Goal: Task Accomplishment & Management: Complete application form

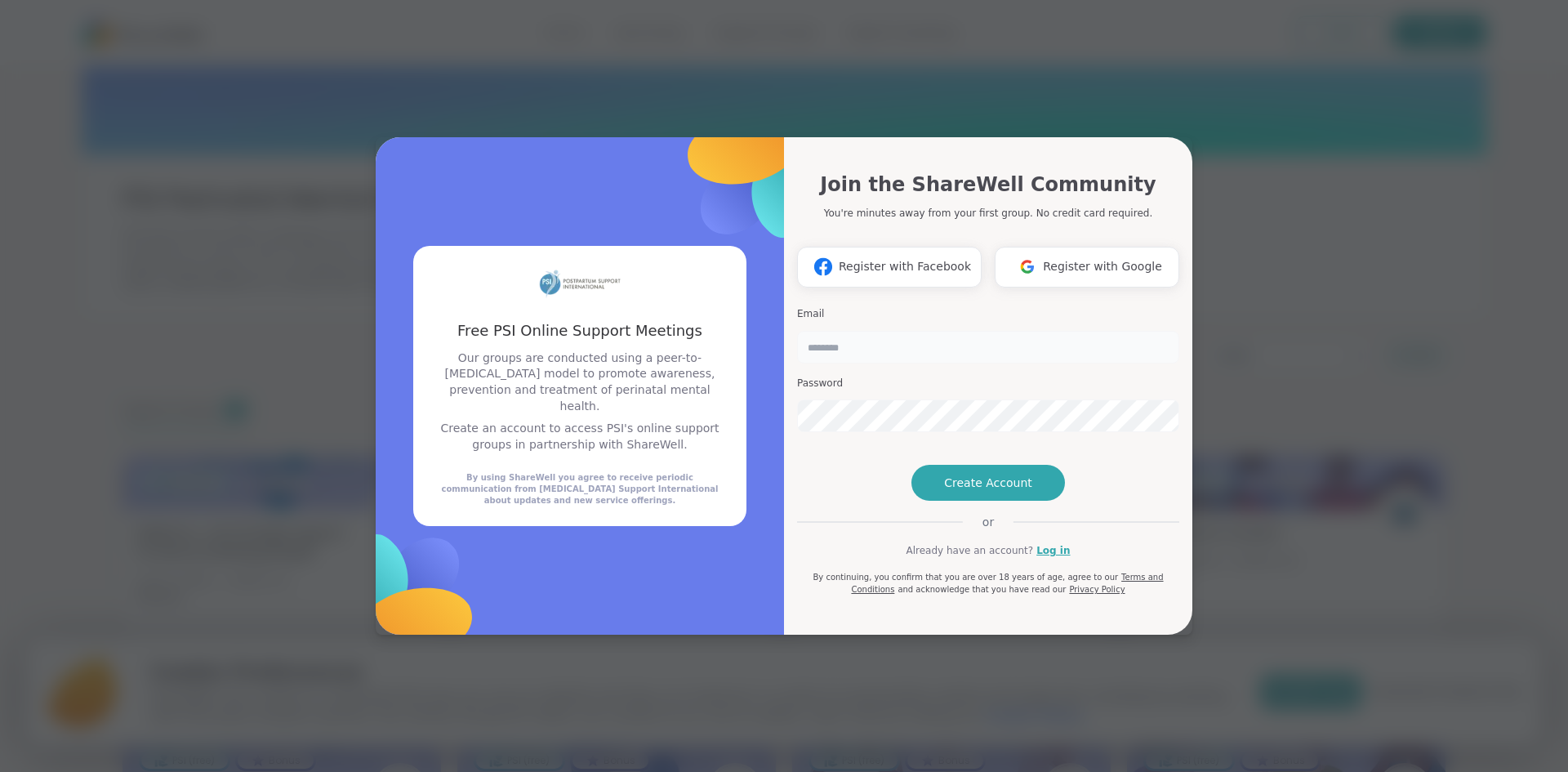
click at [914, 331] on input "email" at bounding box center [987, 347] width 382 height 33
click at [1245, 84] on div "Free PSI Online Support Meetings Free PSI Online Support Meetings Our groups ar…" at bounding box center [784, 386] width 1548 height 772
click at [1159, 48] on div "Free PSI Online Support Meetings Free PSI Online Support Meetings Our groups ar…" at bounding box center [784, 386] width 1548 height 772
drag, startPoint x: 858, startPoint y: 317, endPoint x: 856, endPoint y: 337, distance: 20.1
click at [858, 331] on input "email" at bounding box center [987, 347] width 382 height 33
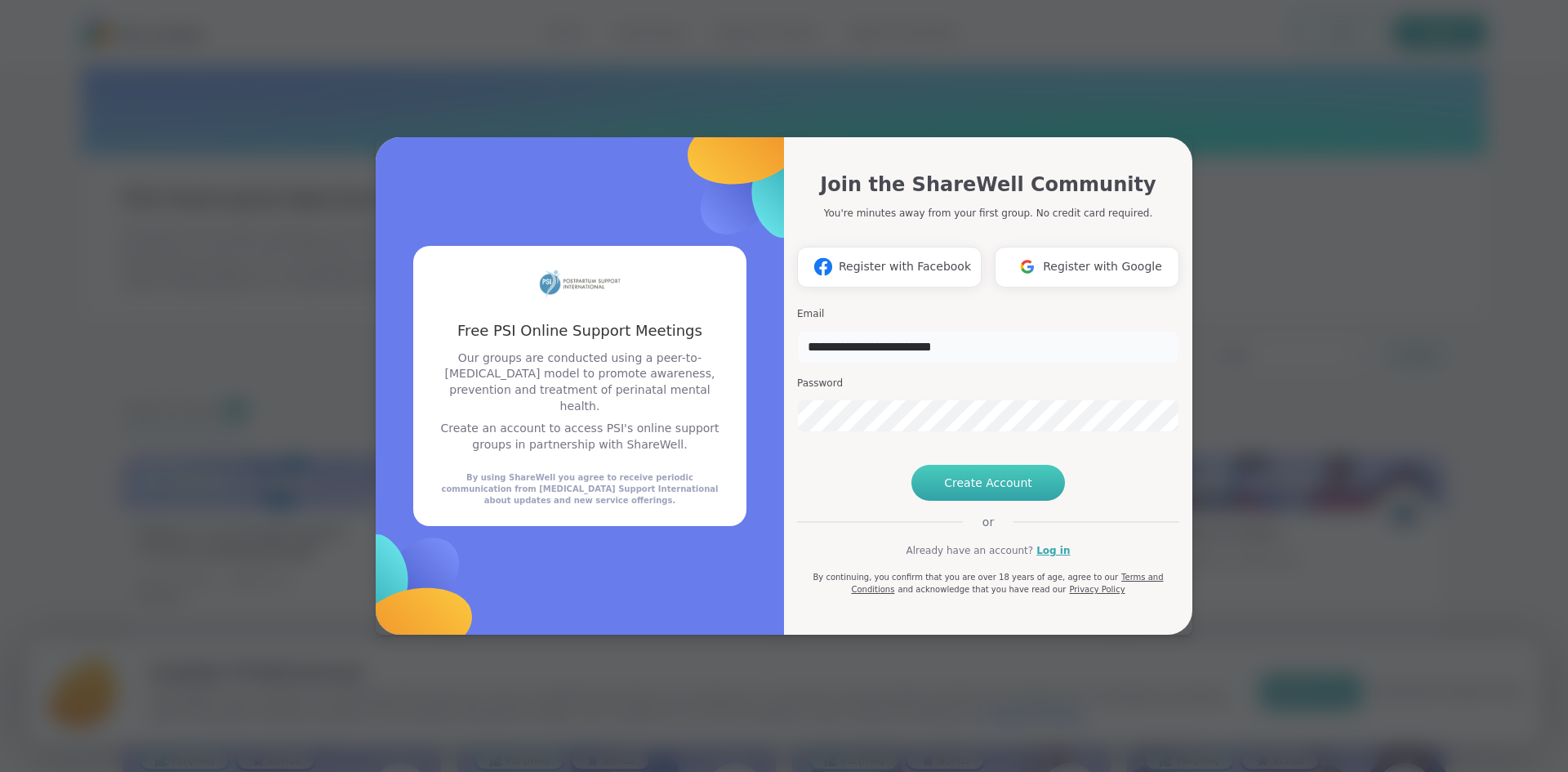
type input "**********"
click at [1004, 491] on span "Create Account" at bounding box center [987, 482] width 89 height 16
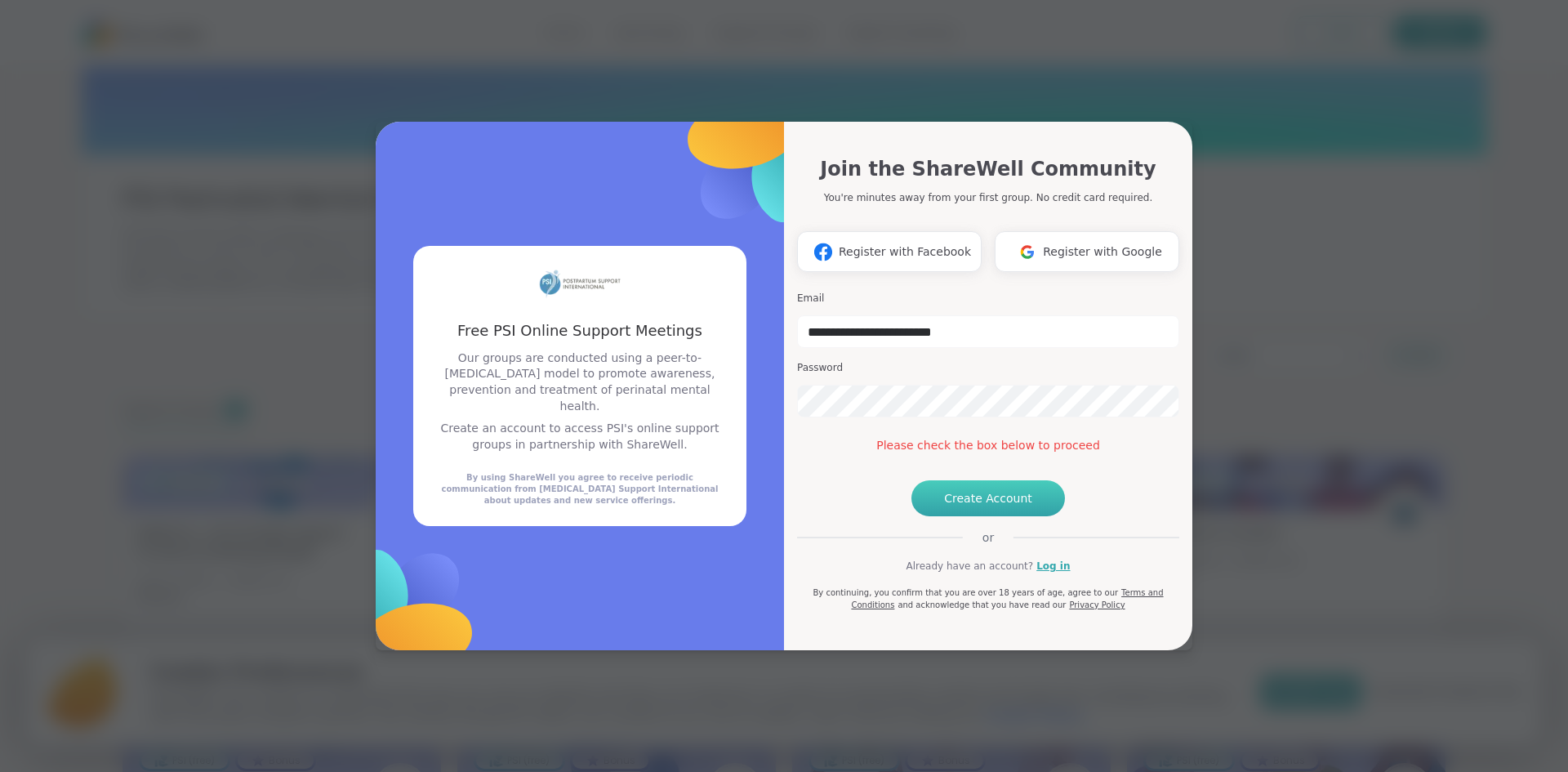
click at [945, 516] on button "Create Account" at bounding box center [988, 498] width 154 height 36
drag, startPoint x: 983, startPoint y: 301, endPoint x: 733, endPoint y: 300, distance: 250.0
click at [733, 300] on div "**********" at bounding box center [784, 386] width 817 height 529
click at [963, 506] on span "Create Account" at bounding box center [987, 498] width 89 height 16
click at [903, 315] on input "email" at bounding box center [987, 331] width 382 height 33
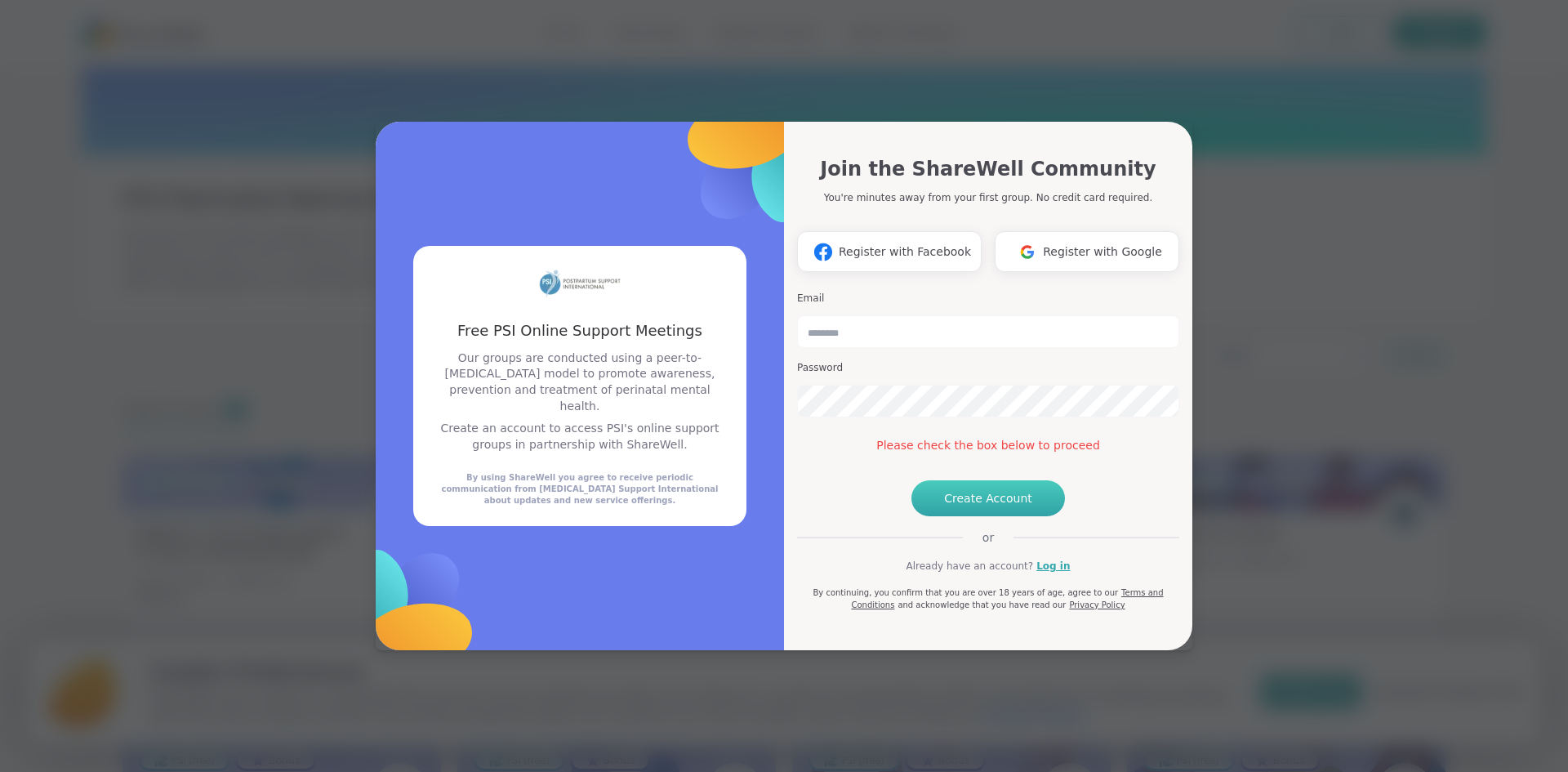
click at [992, 513] on button "Create Account" at bounding box center [988, 498] width 154 height 36
click at [990, 506] on span "Create Account" at bounding box center [987, 498] width 89 height 16
click at [964, 506] on span "Create Account" at bounding box center [987, 498] width 89 height 16
click at [967, 506] on span "Create Account" at bounding box center [987, 498] width 89 height 16
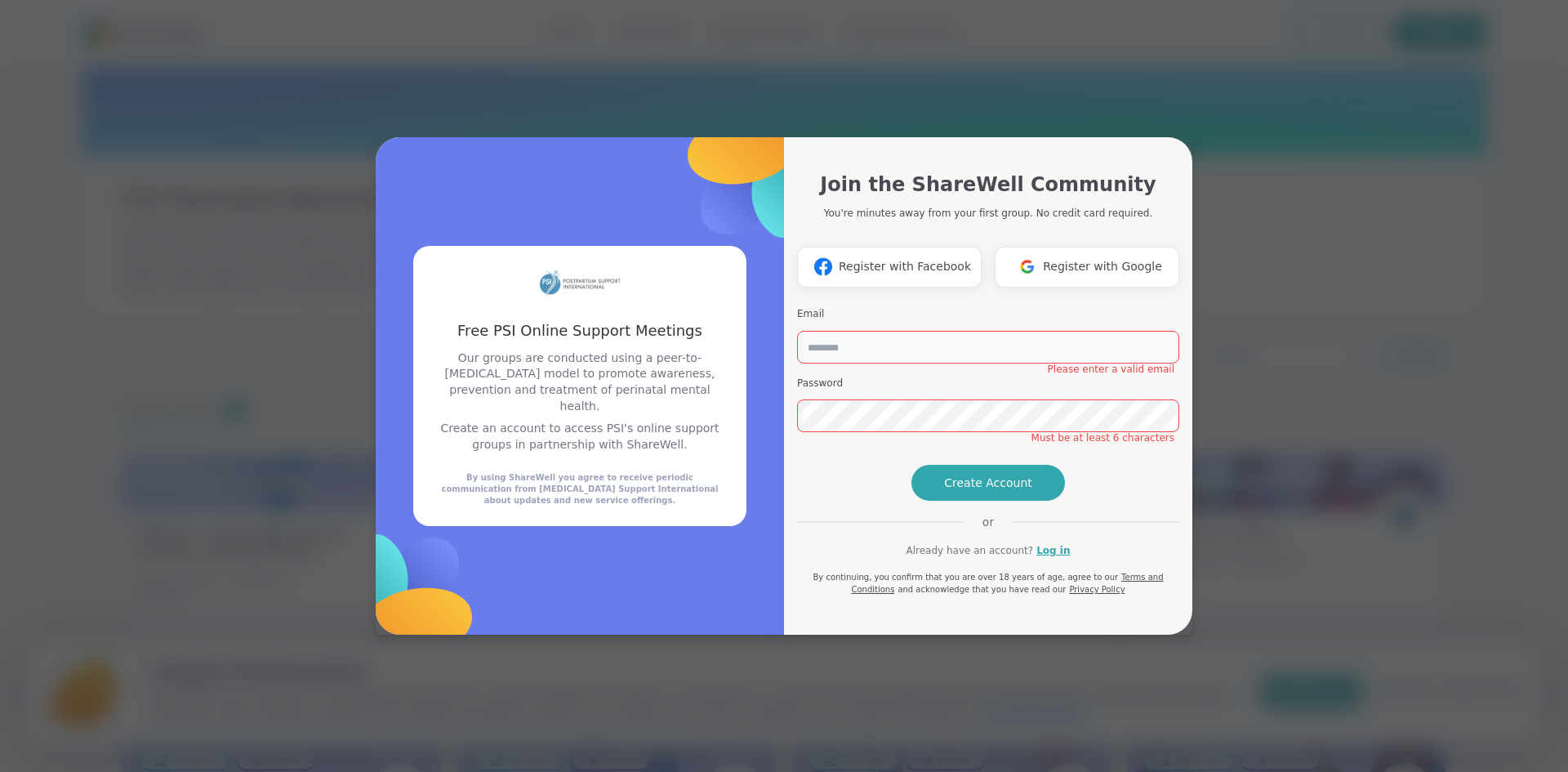
click at [908, 331] on input "email" at bounding box center [987, 347] width 382 height 33
type input "**********"
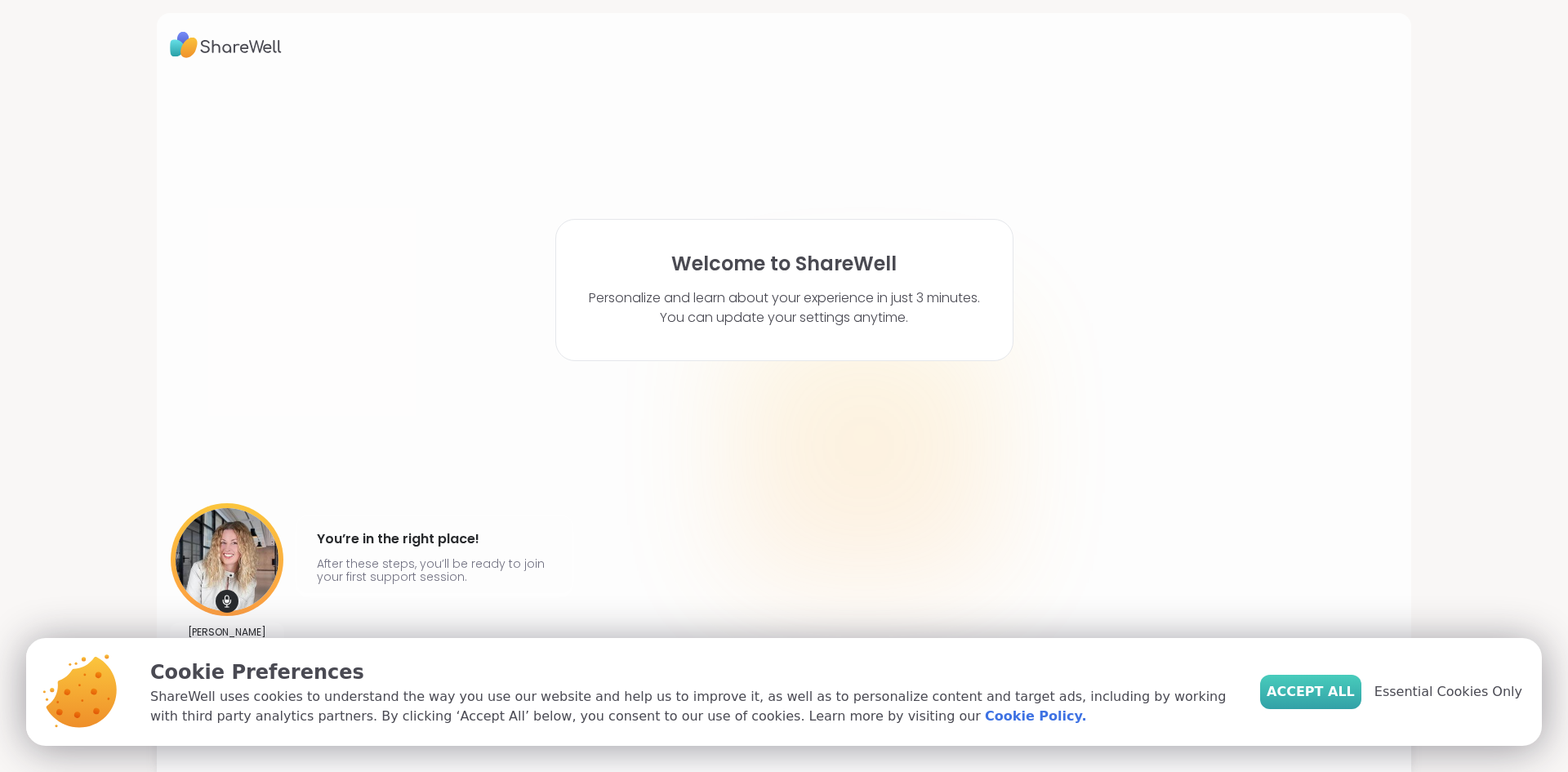
click at [1336, 685] on span "Accept All" at bounding box center [1310, 691] width 89 height 20
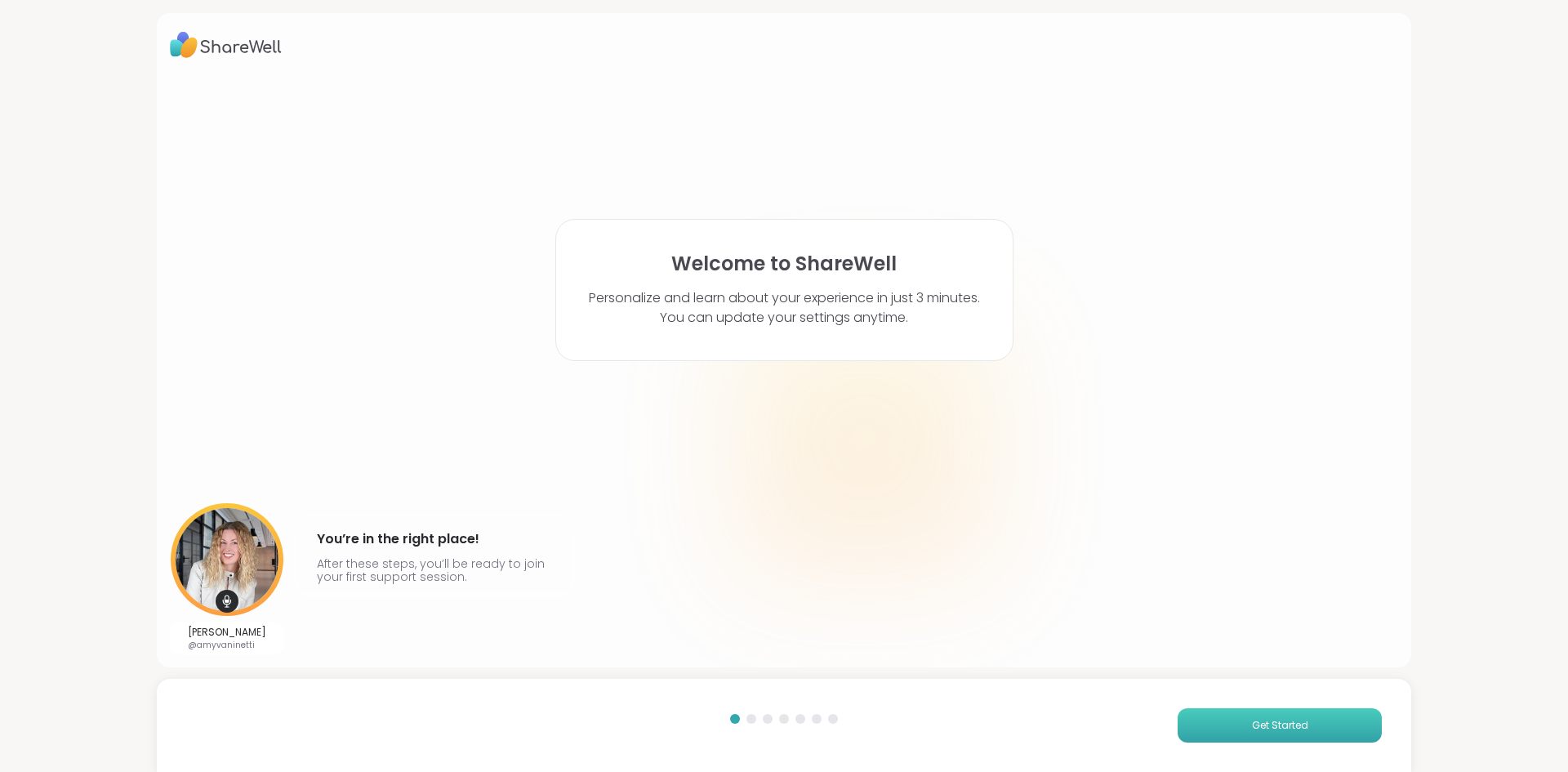
click at [1219, 717] on button "Get Started" at bounding box center [1279, 725] width 204 height 34
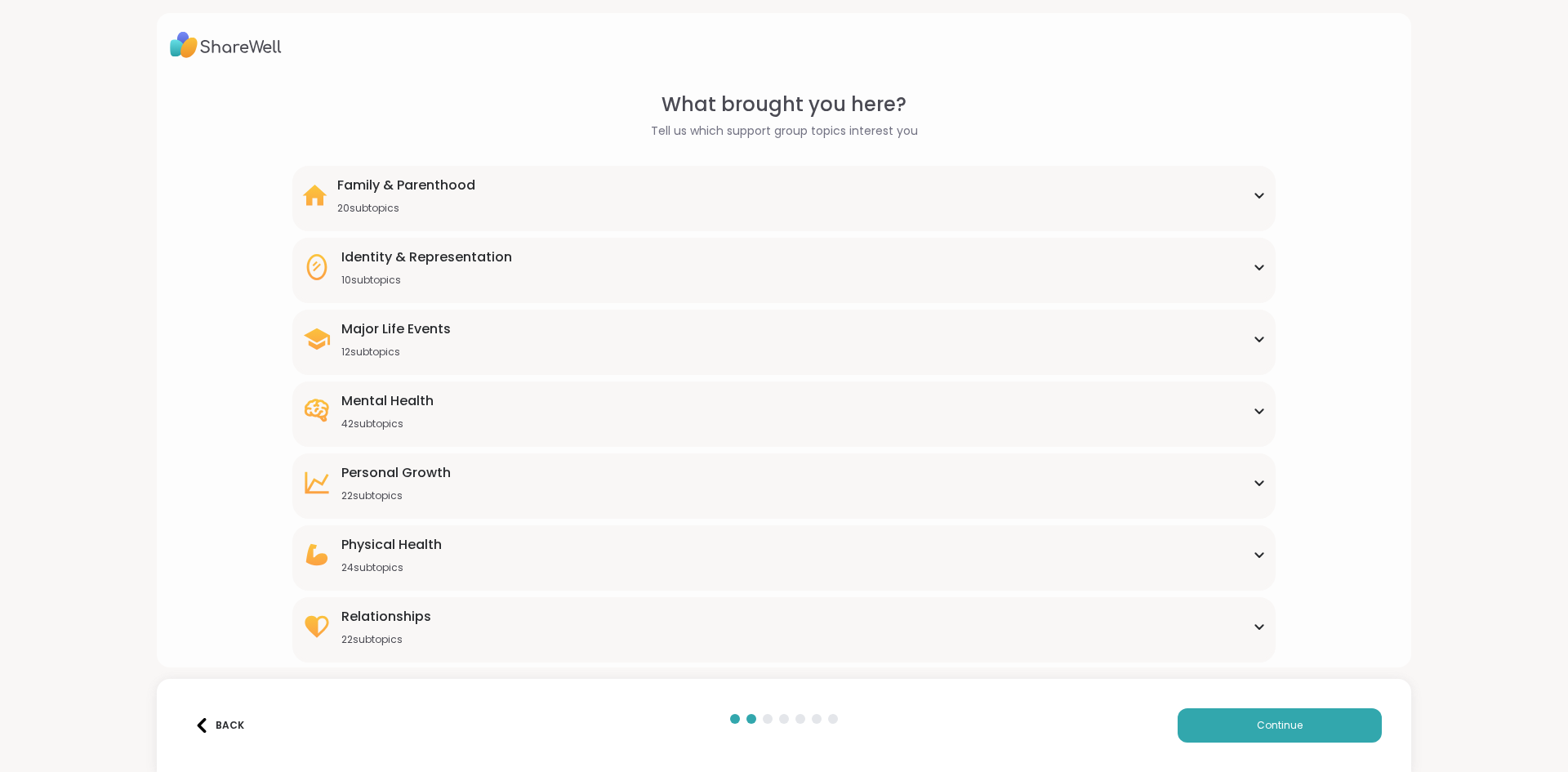
click at [623, 191] on div "Family & Parenthood 20 subtopics" at bounding box center [784, 195] width 962 height 39
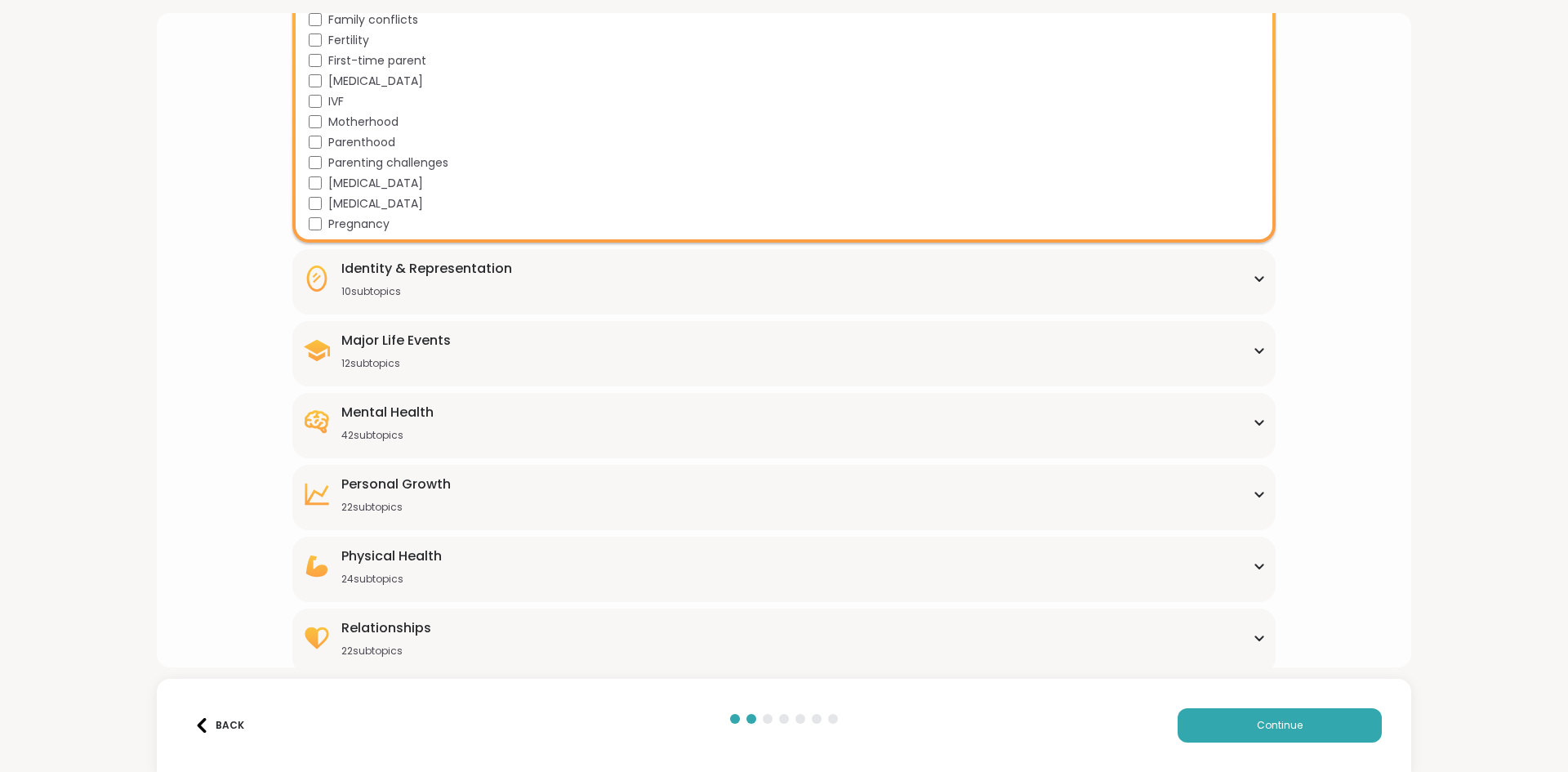
scroll to position [400, 0]
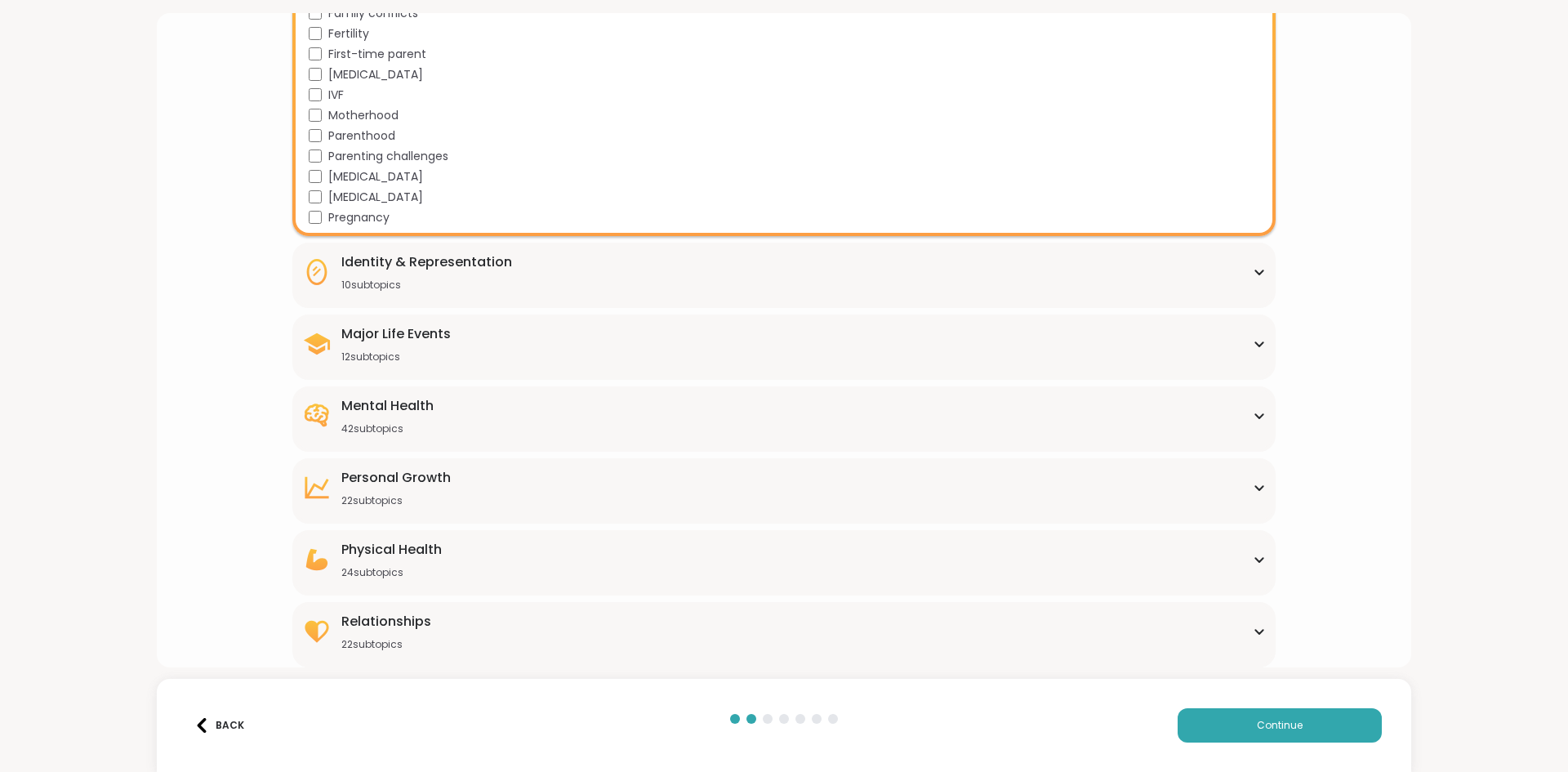
click at [521, 276] on div "Identity & Representation 10 subtopics" at bounding box center [784, 272] width 962 height 39
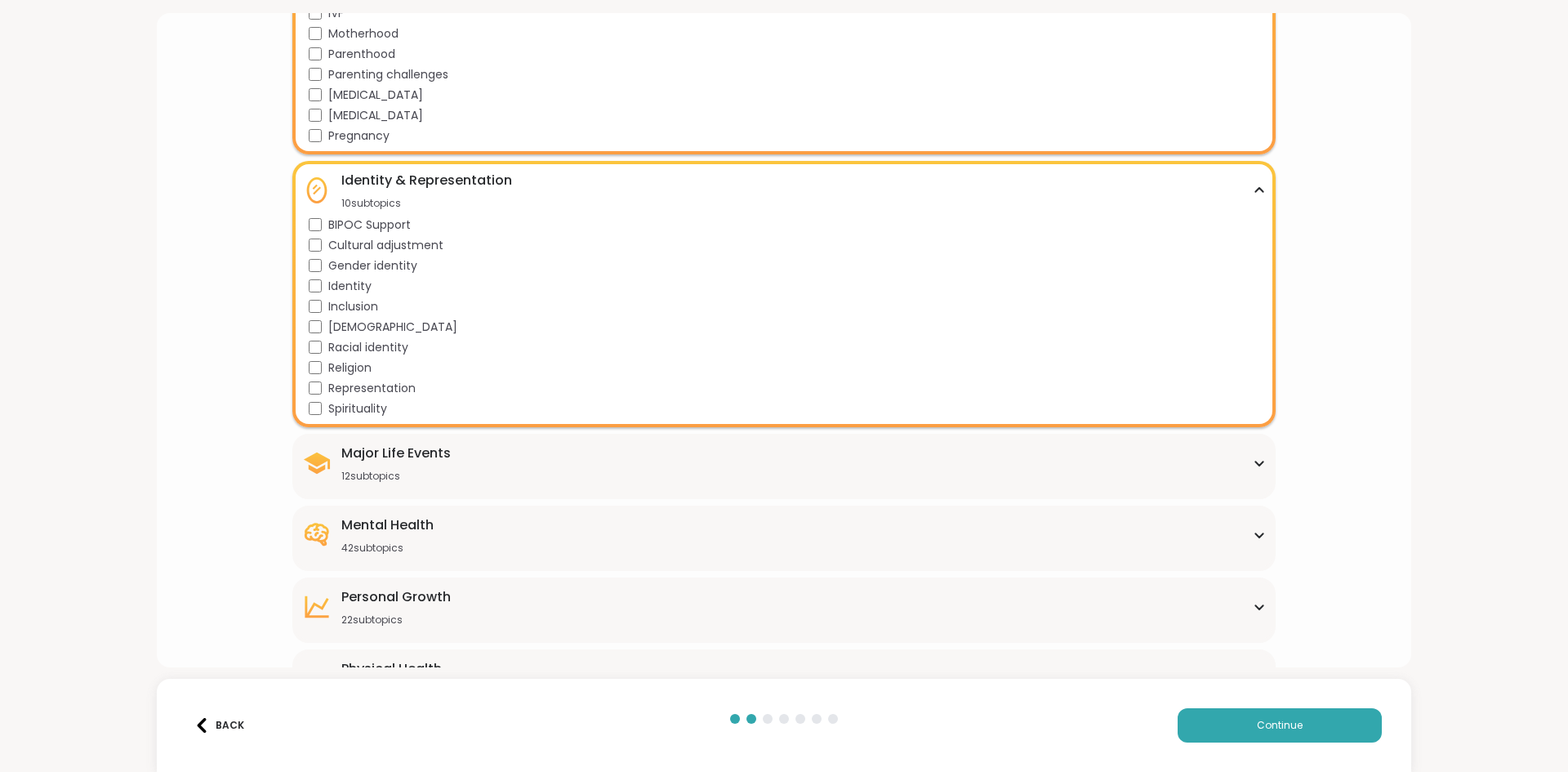
scroll to position [564, 0]
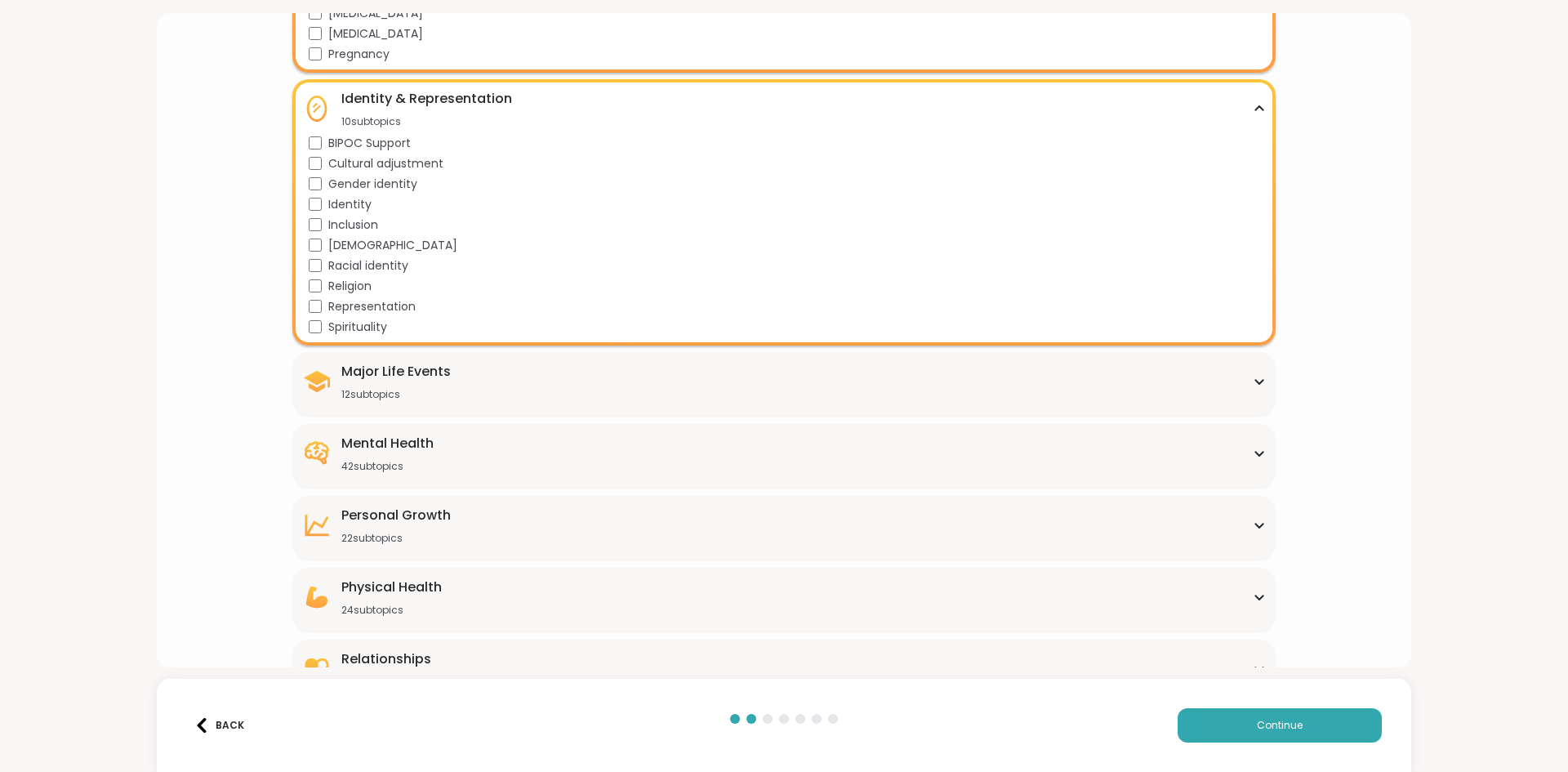
click at [360, 395] on div "12 subtopics" at bounding box center [396, 394] width 109 height 13
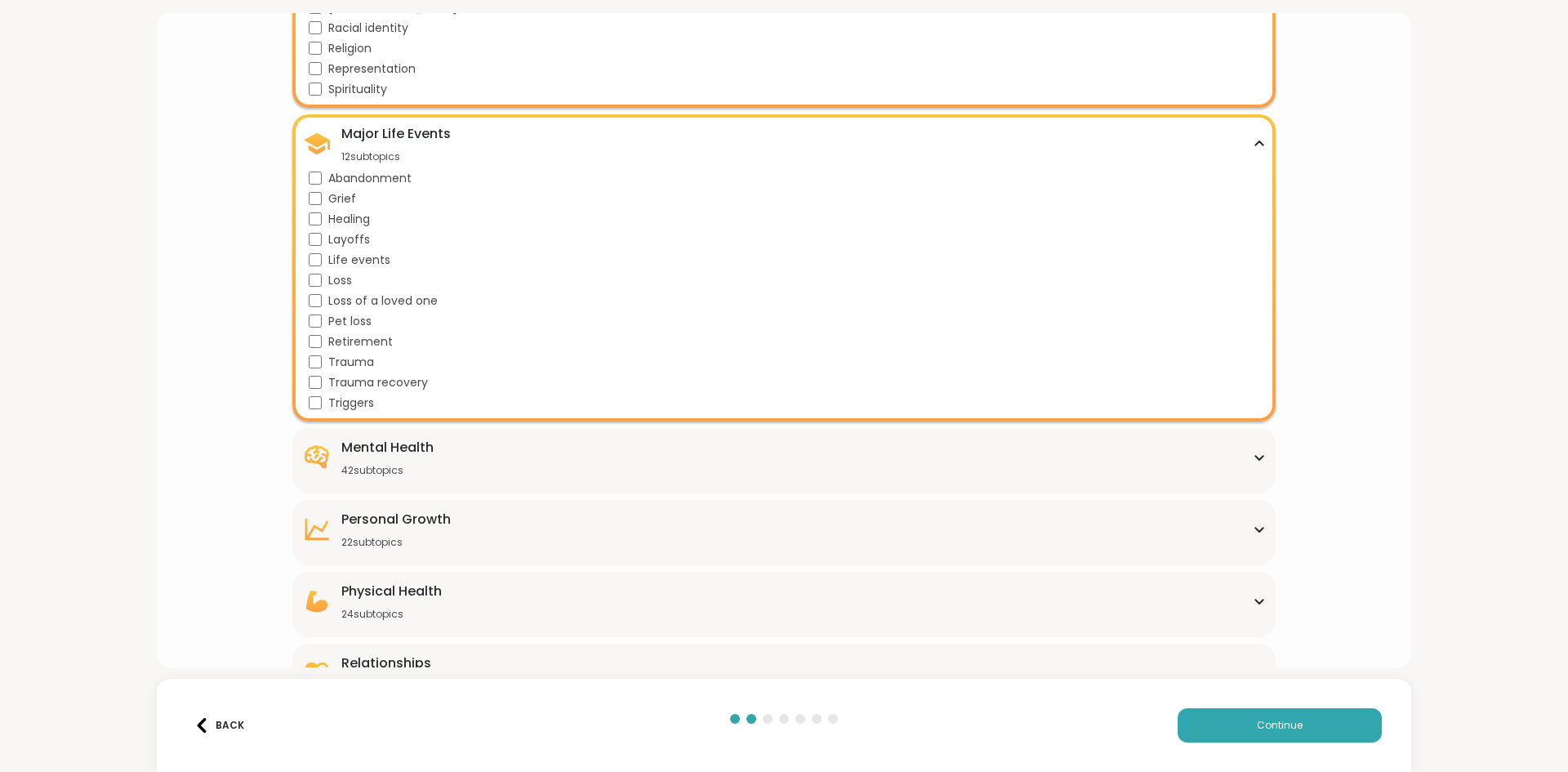
scroll to position [809, 0]
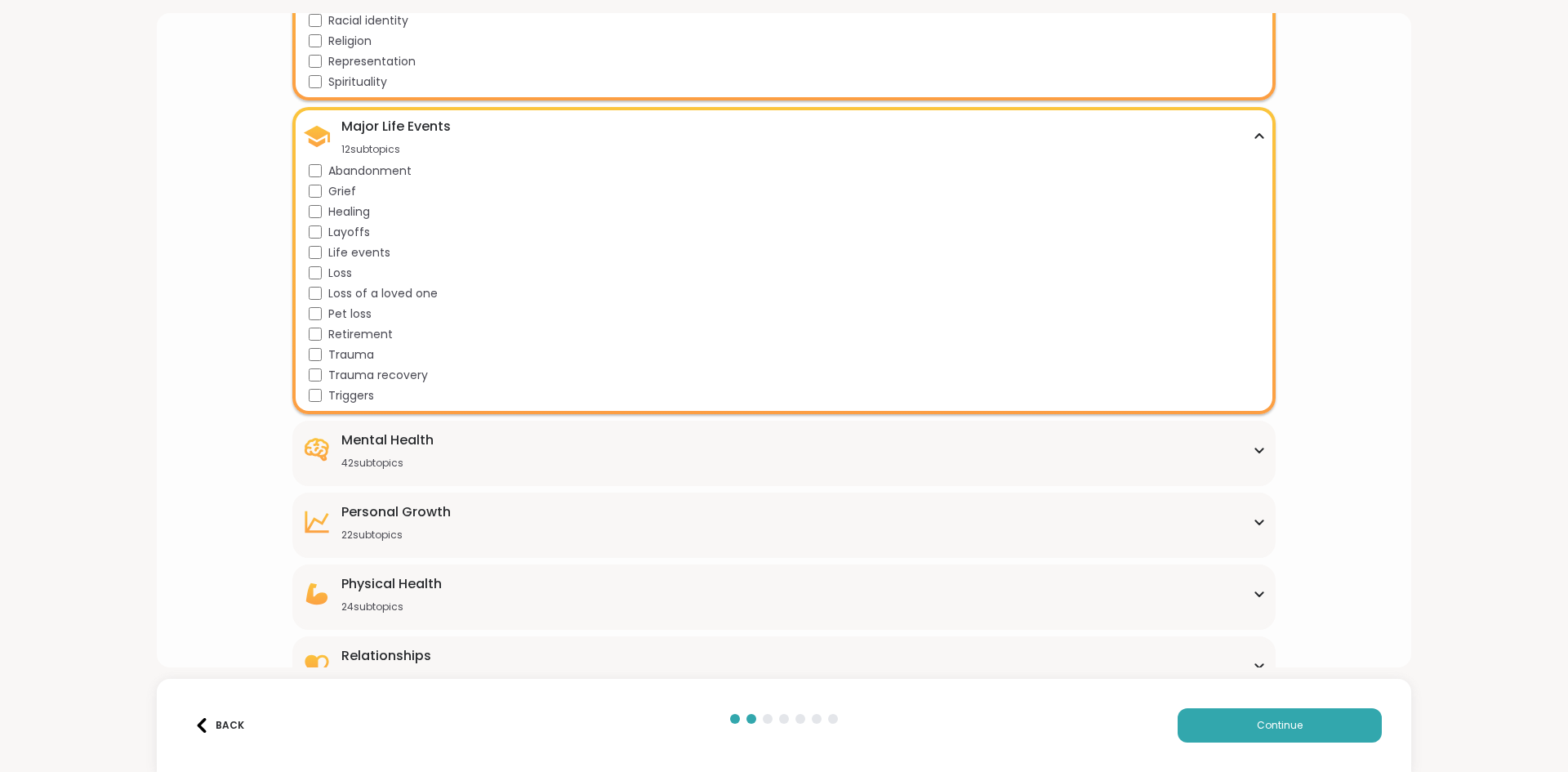
click at [330, 462] on div "Mental Health 42 subtopics" at bounding box center [784, 450] width 962 height 39
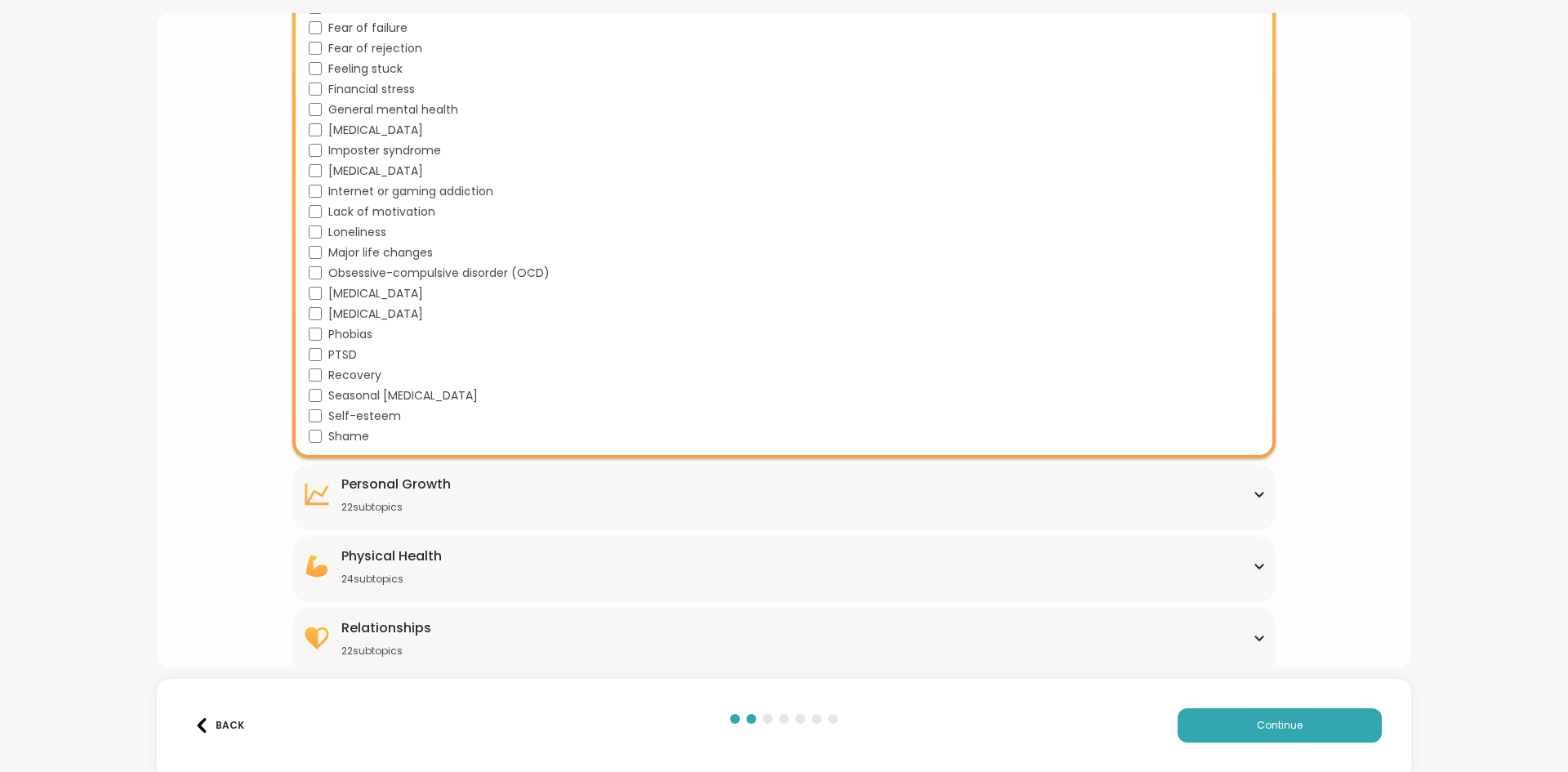
scroll to position [1659, 0]
click at [416, 488] on div "Personal Growth 22 subtopics" at bounding box center [396, 488] width 109 height 39
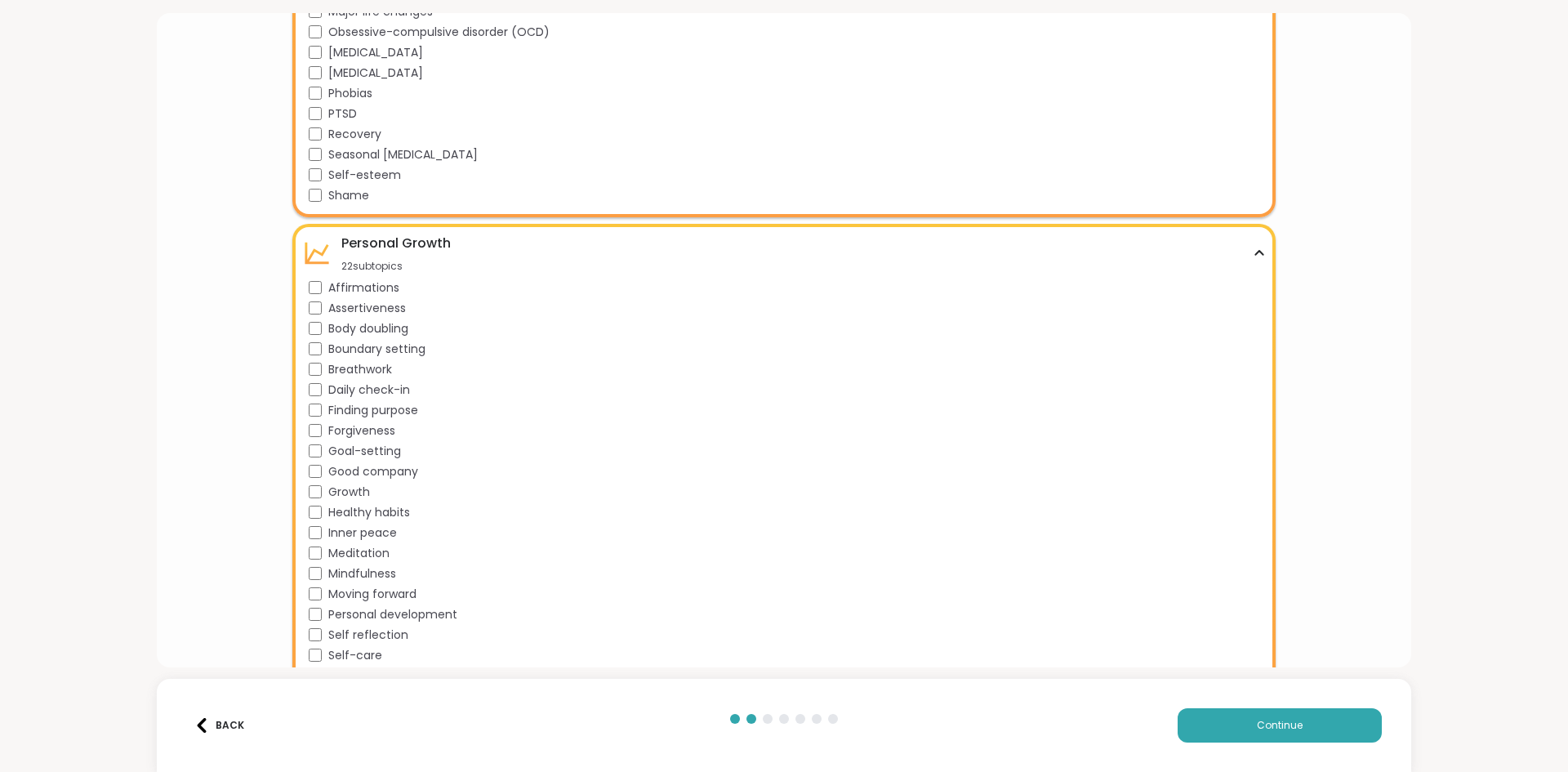
scroll to position [1905, 0]
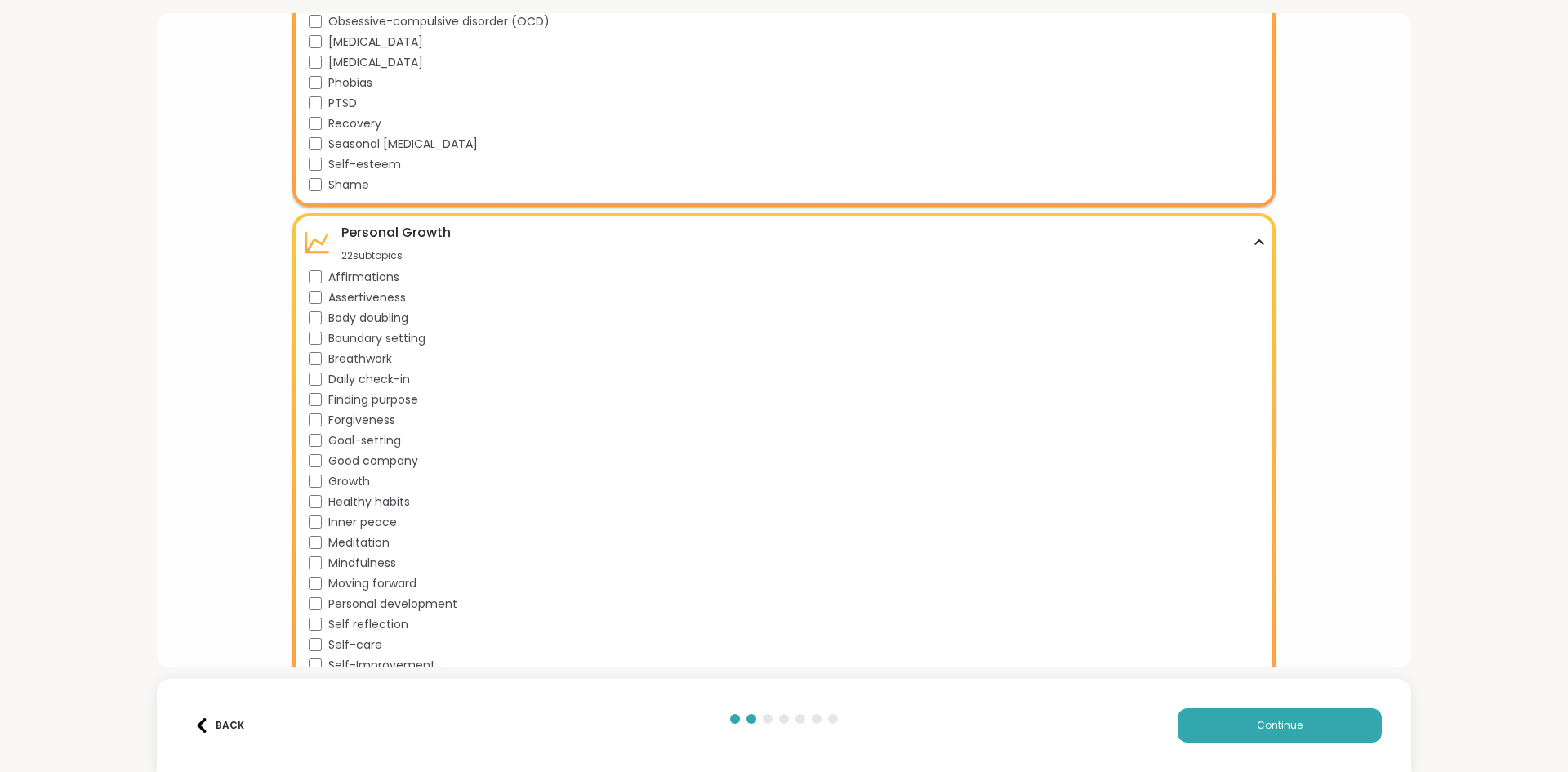
click at [321, 398] on div "Finding purpose" at bounding box center [786, 399] width 956 height 17
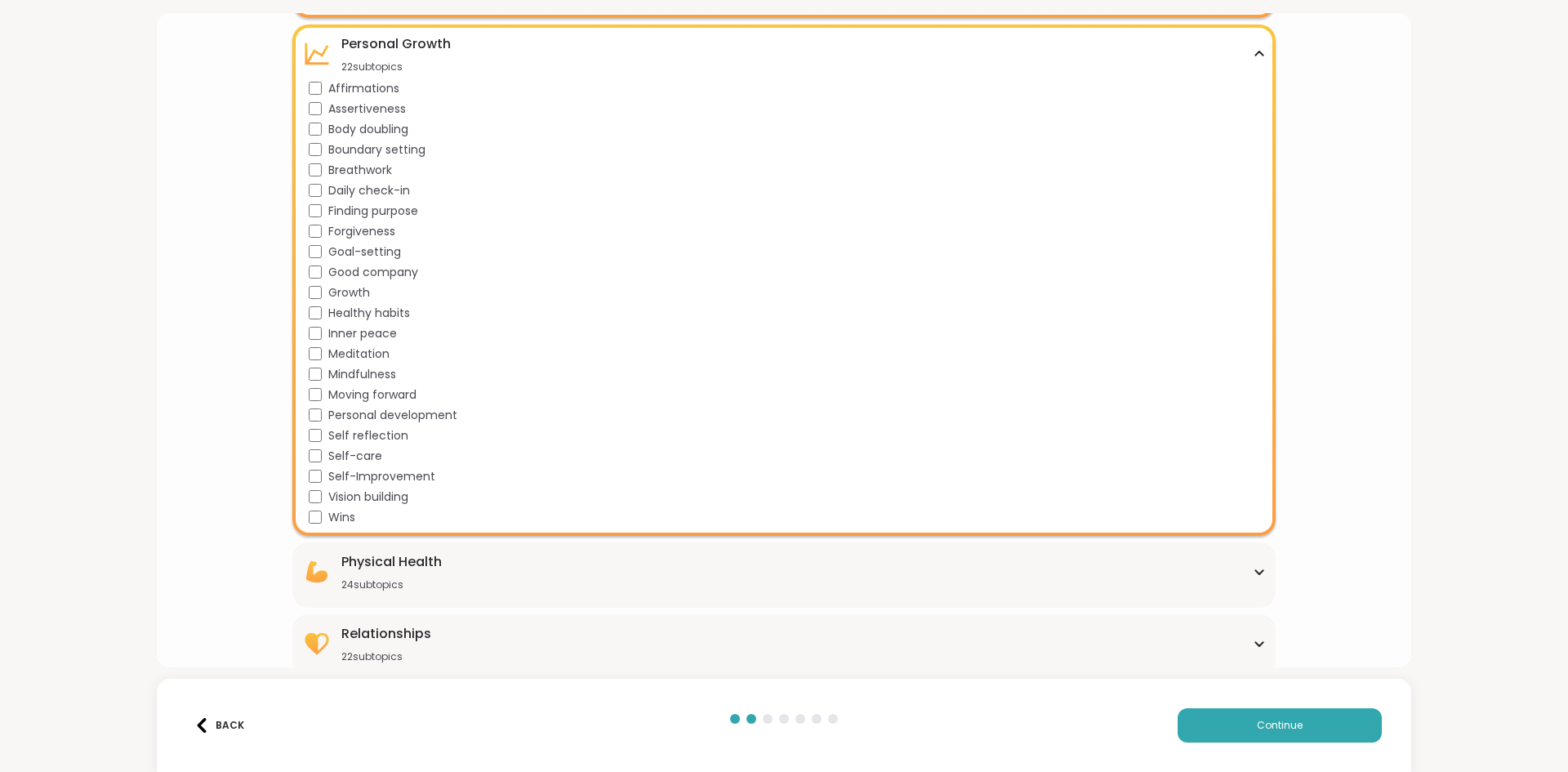
scroll to position [2106, 0]
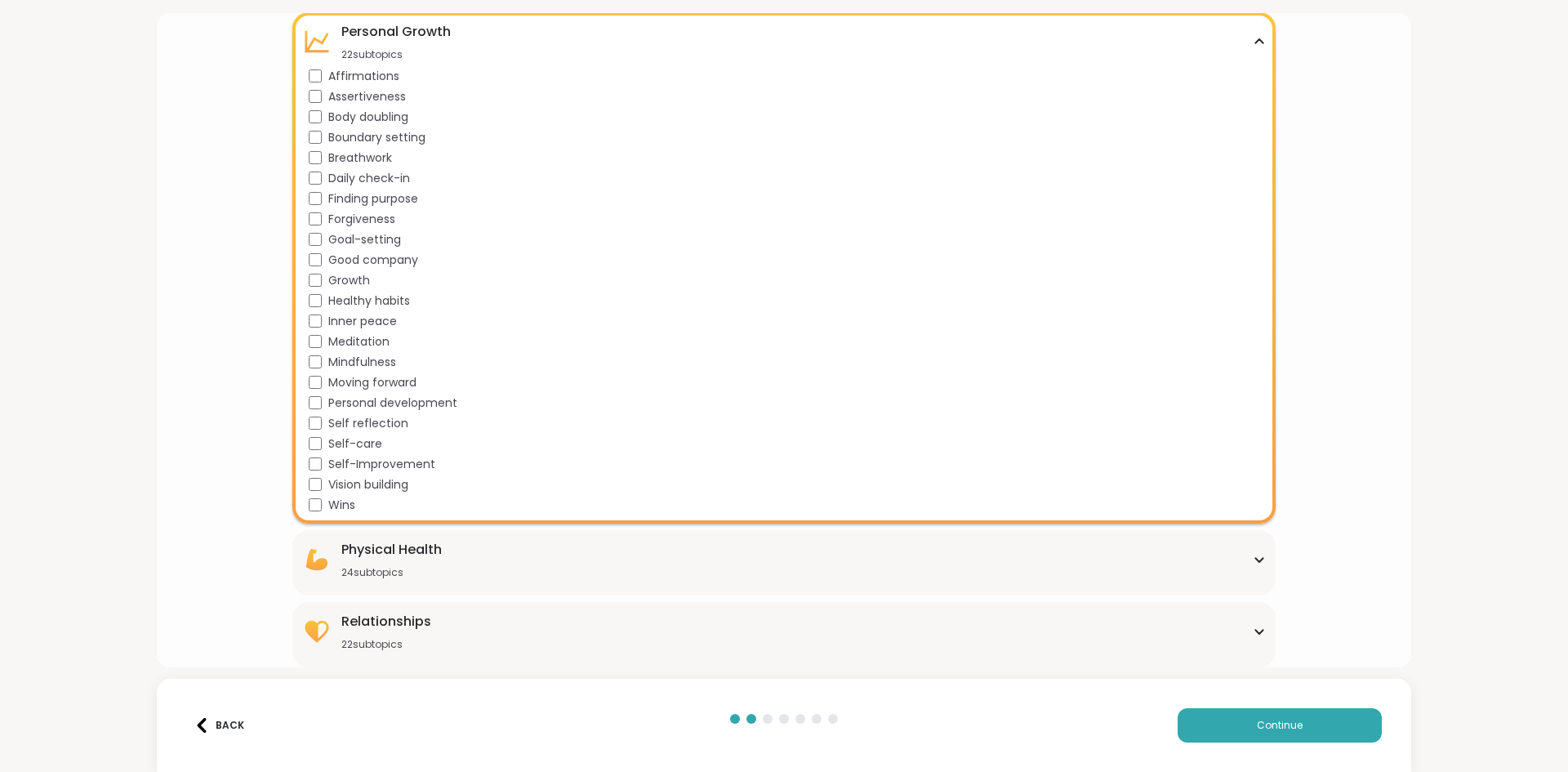
click at [398, 556] on div "Physical Health" at bounding box center [392, 549] width 100 height 20
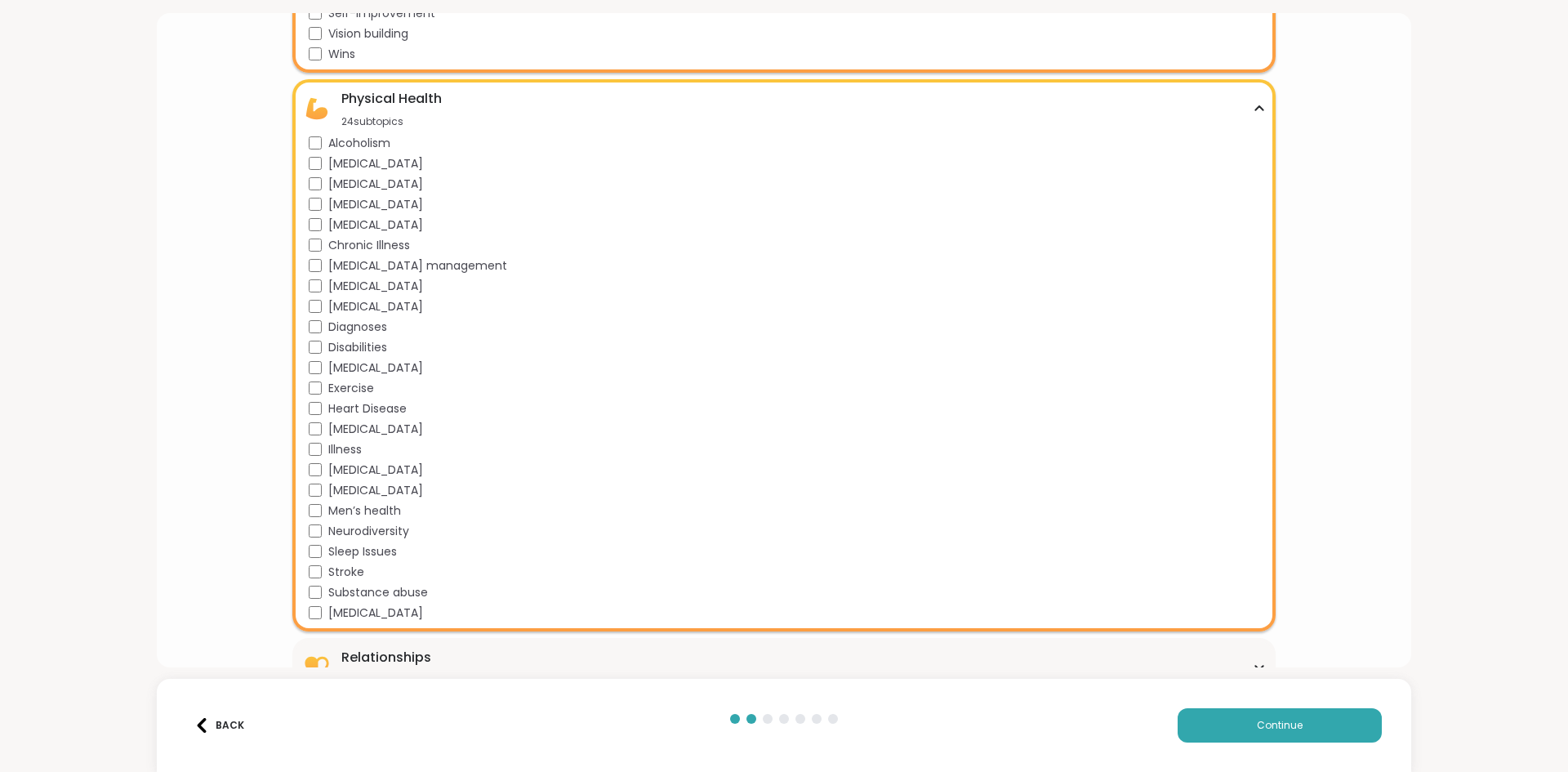
scroll to position [2592, 0]
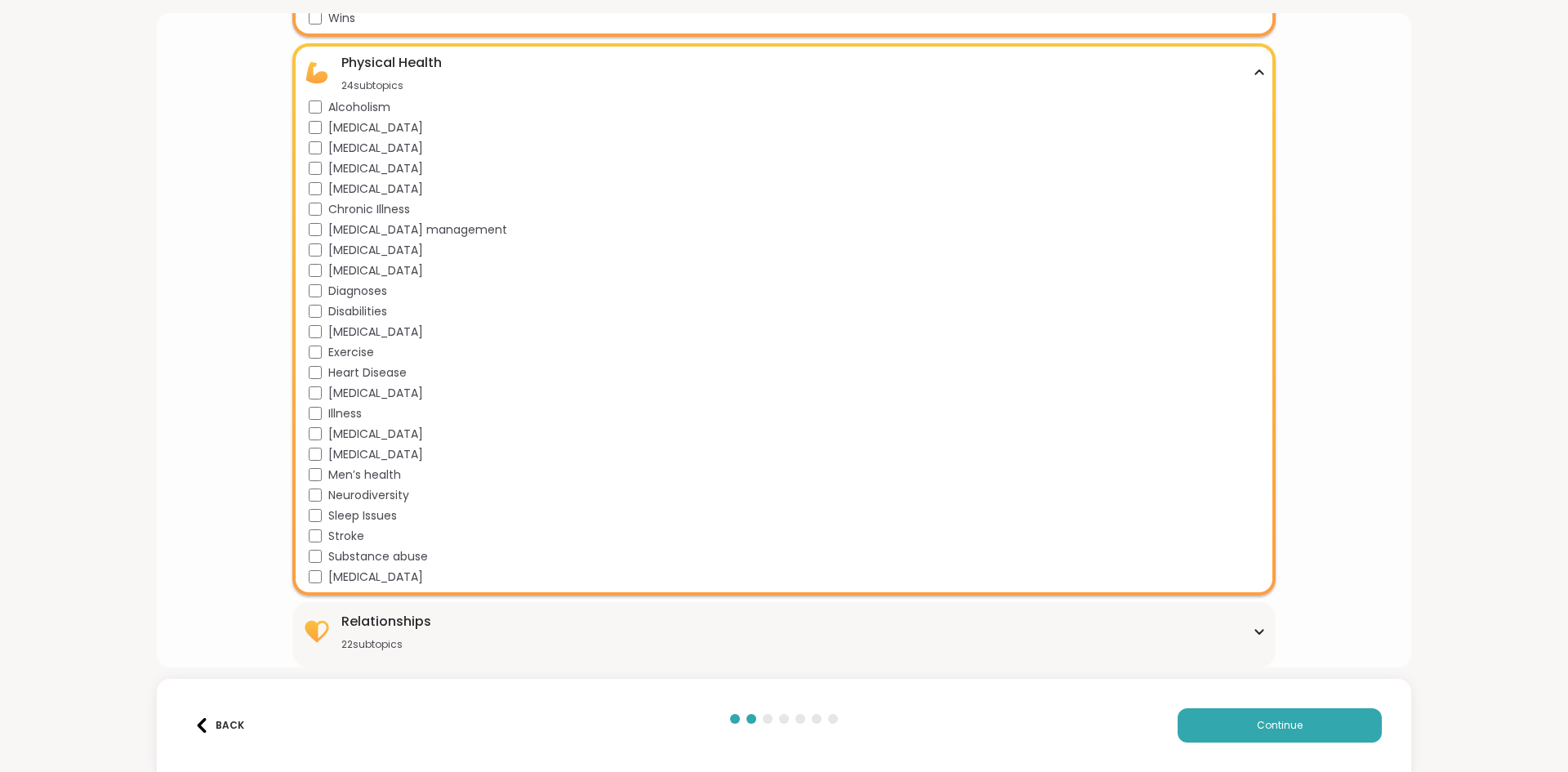
click at [460, 642] on div "Relationships 22 subtopics" at bounding box center [784, 632] width 962 height 39
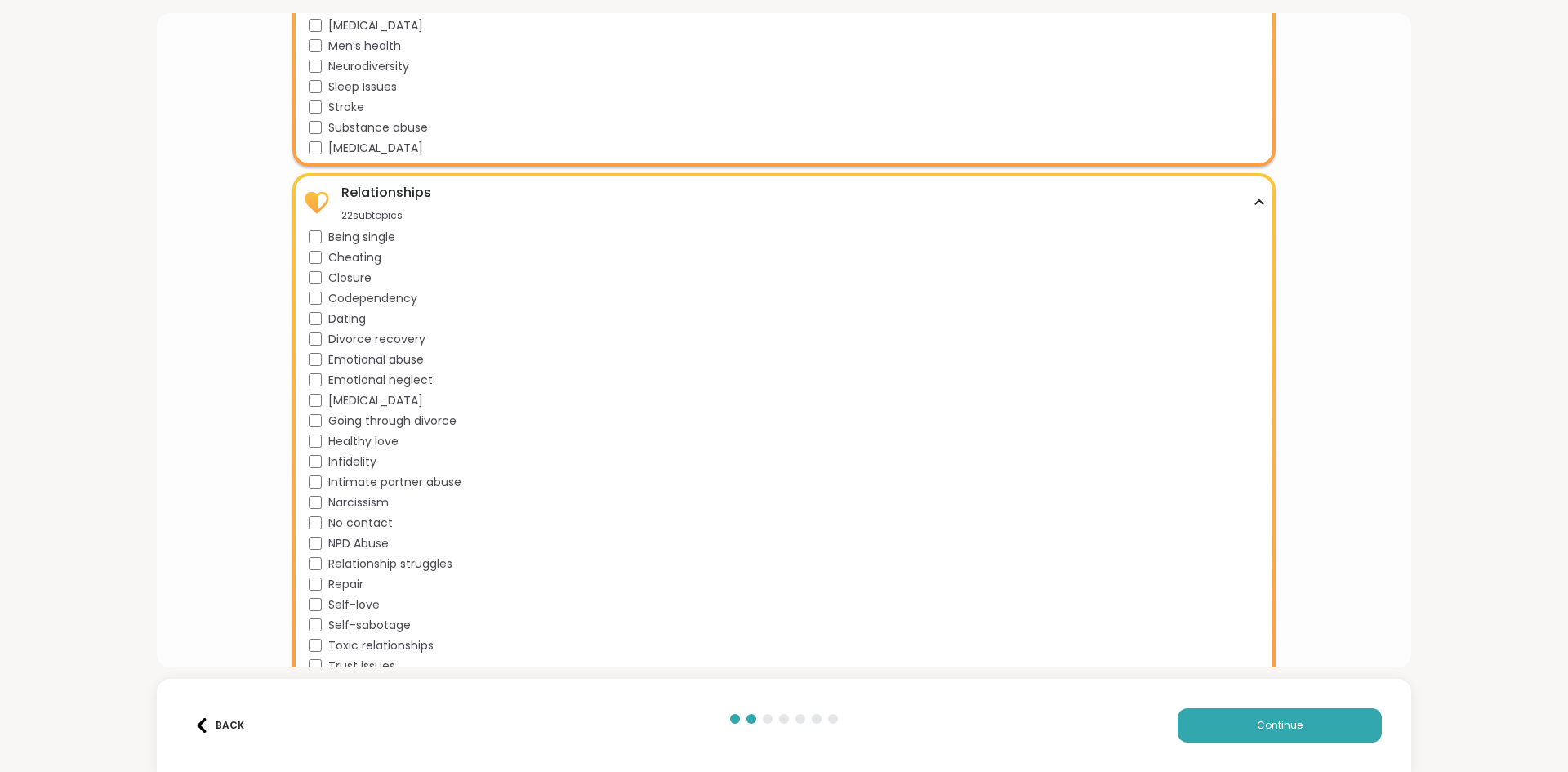
scroll to position [3038, 0]
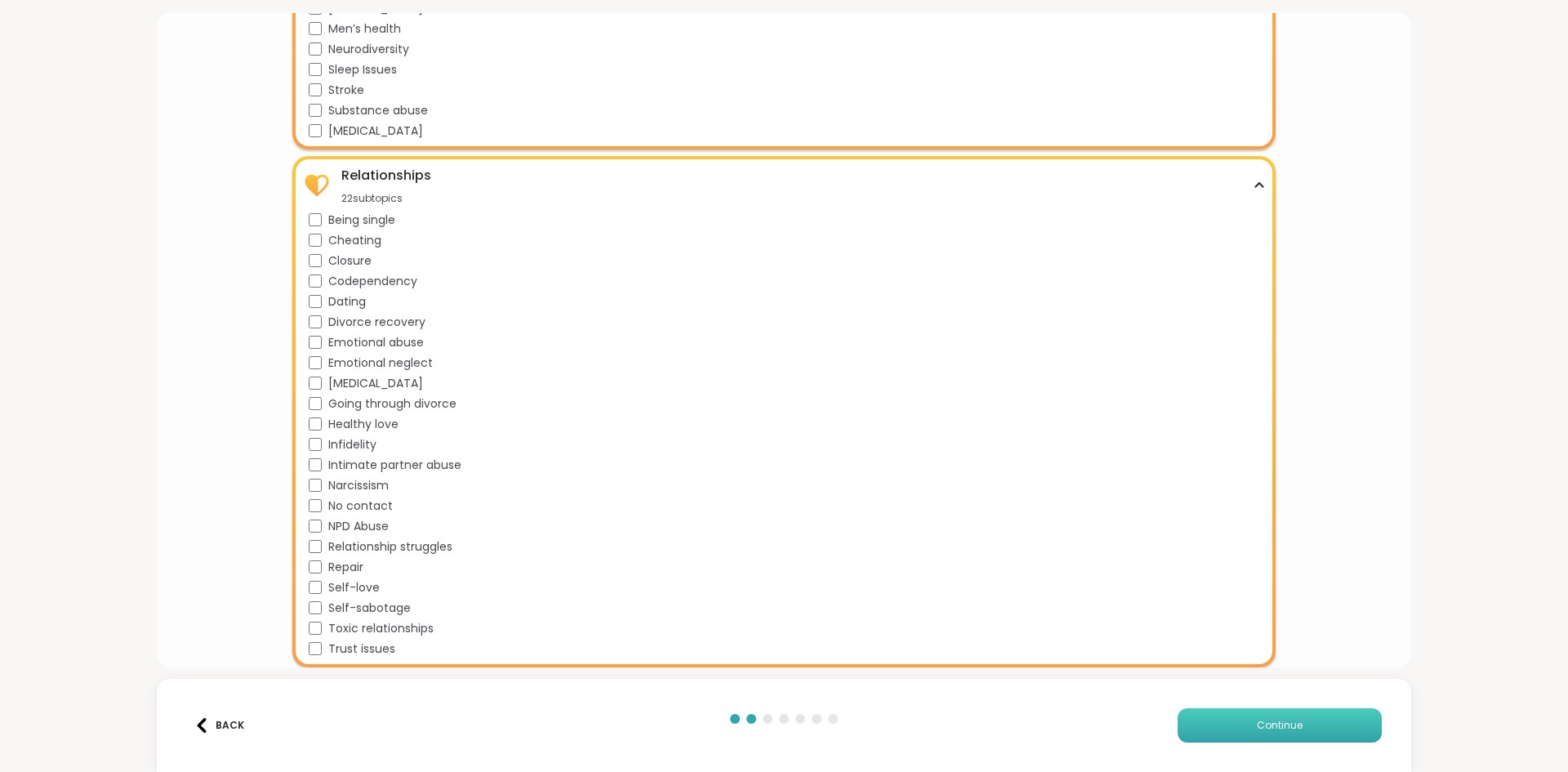
click at [1206, 717] on button "Continue" at bounding box center [1279, 725] width 204 height 34
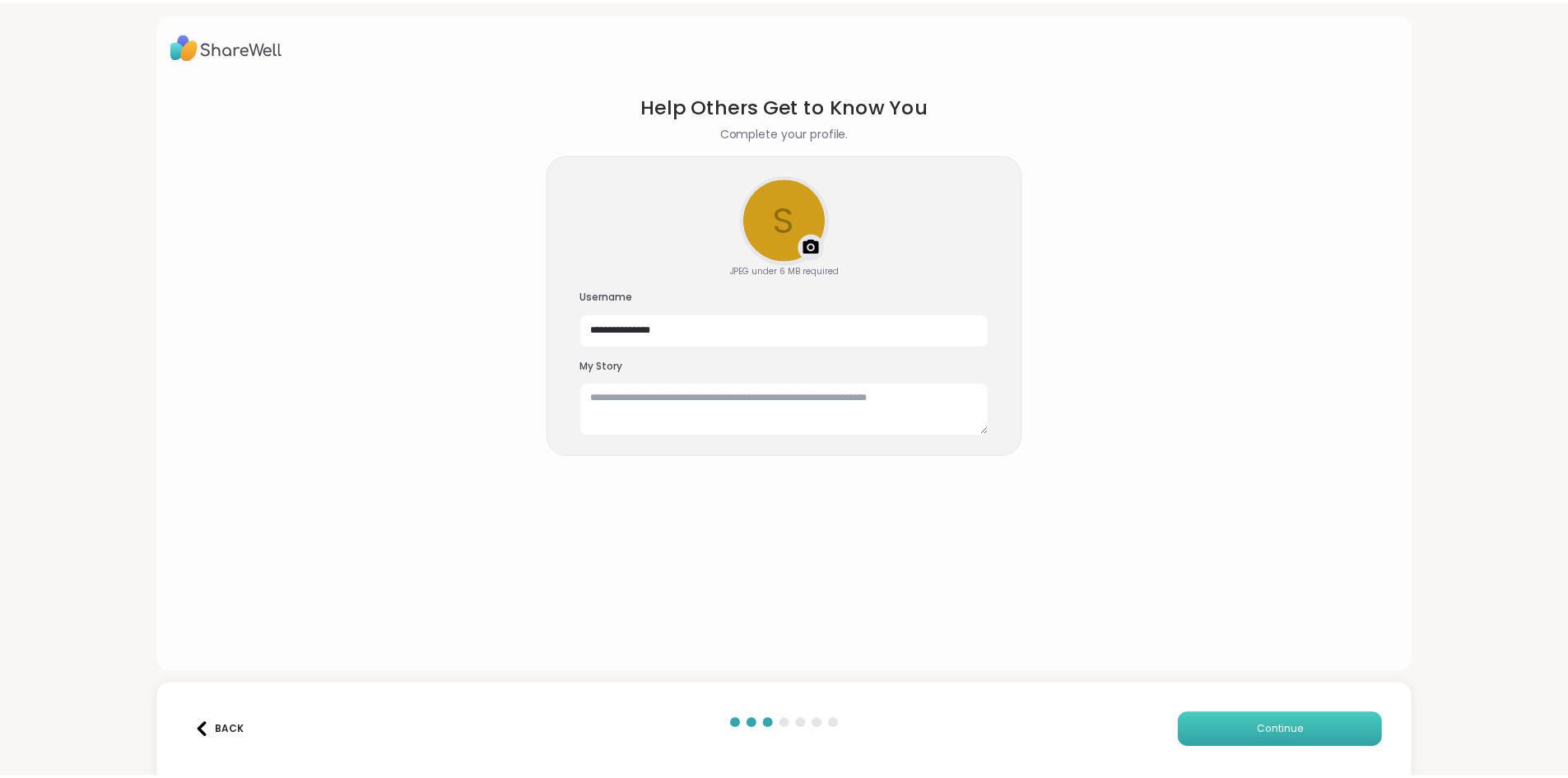
scroll to position [0, 0]
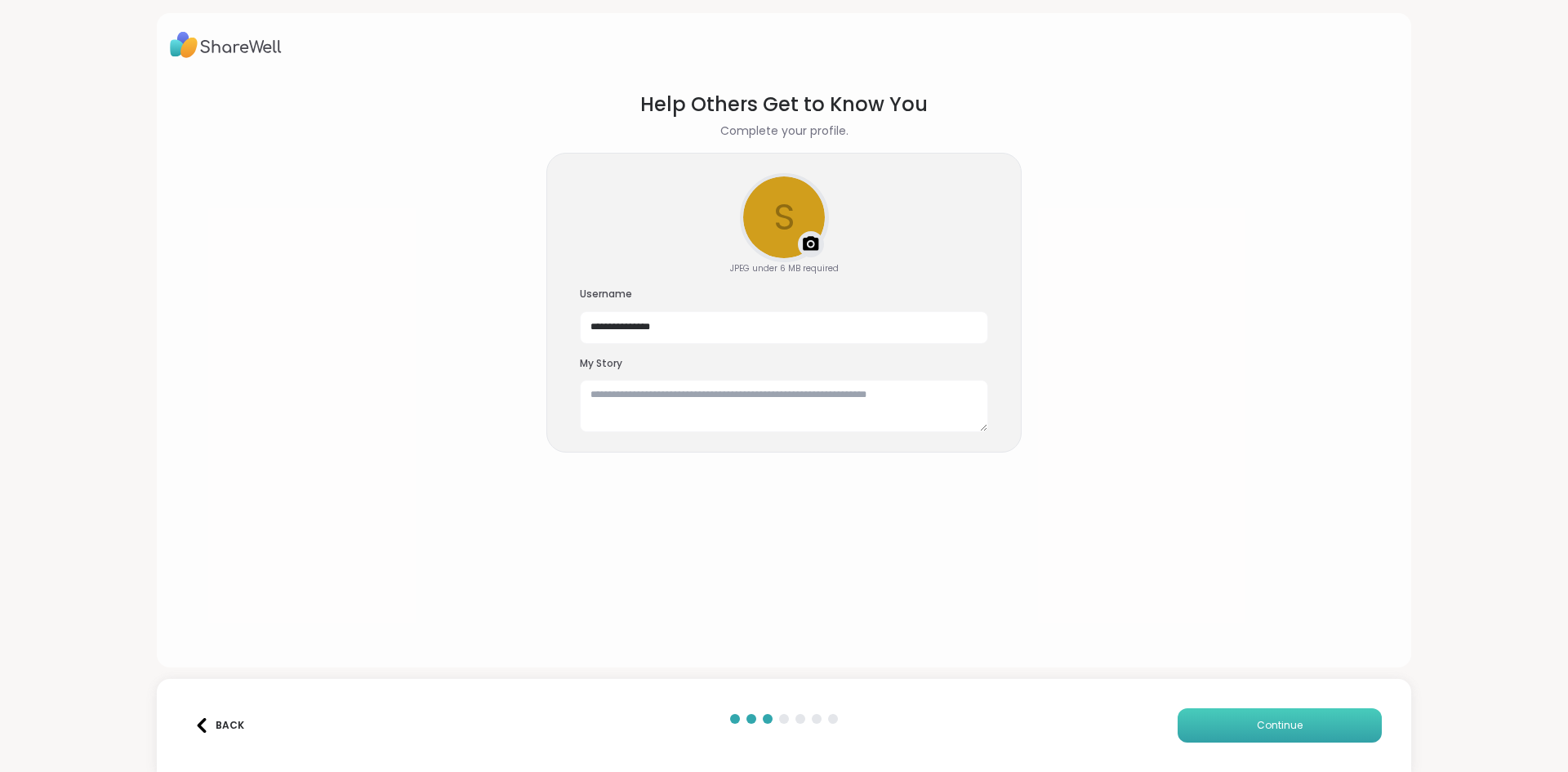
click at [1216, 728] on button "Continue" at bounding box center [1279, 725] width 204 height 34
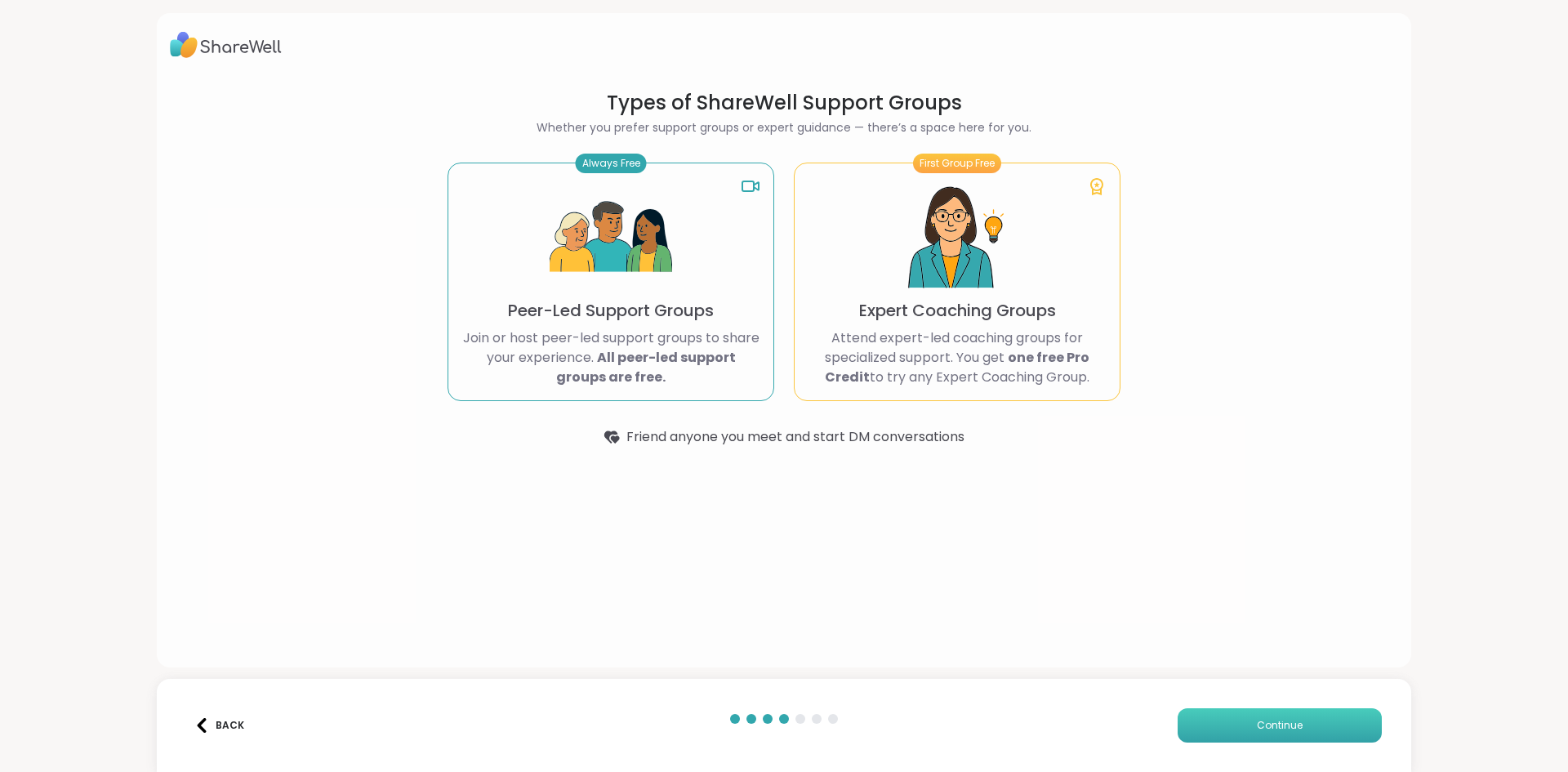
click at [1269, 734] on button "Continue" at bounding box center [1279, 725] width 204 height 34
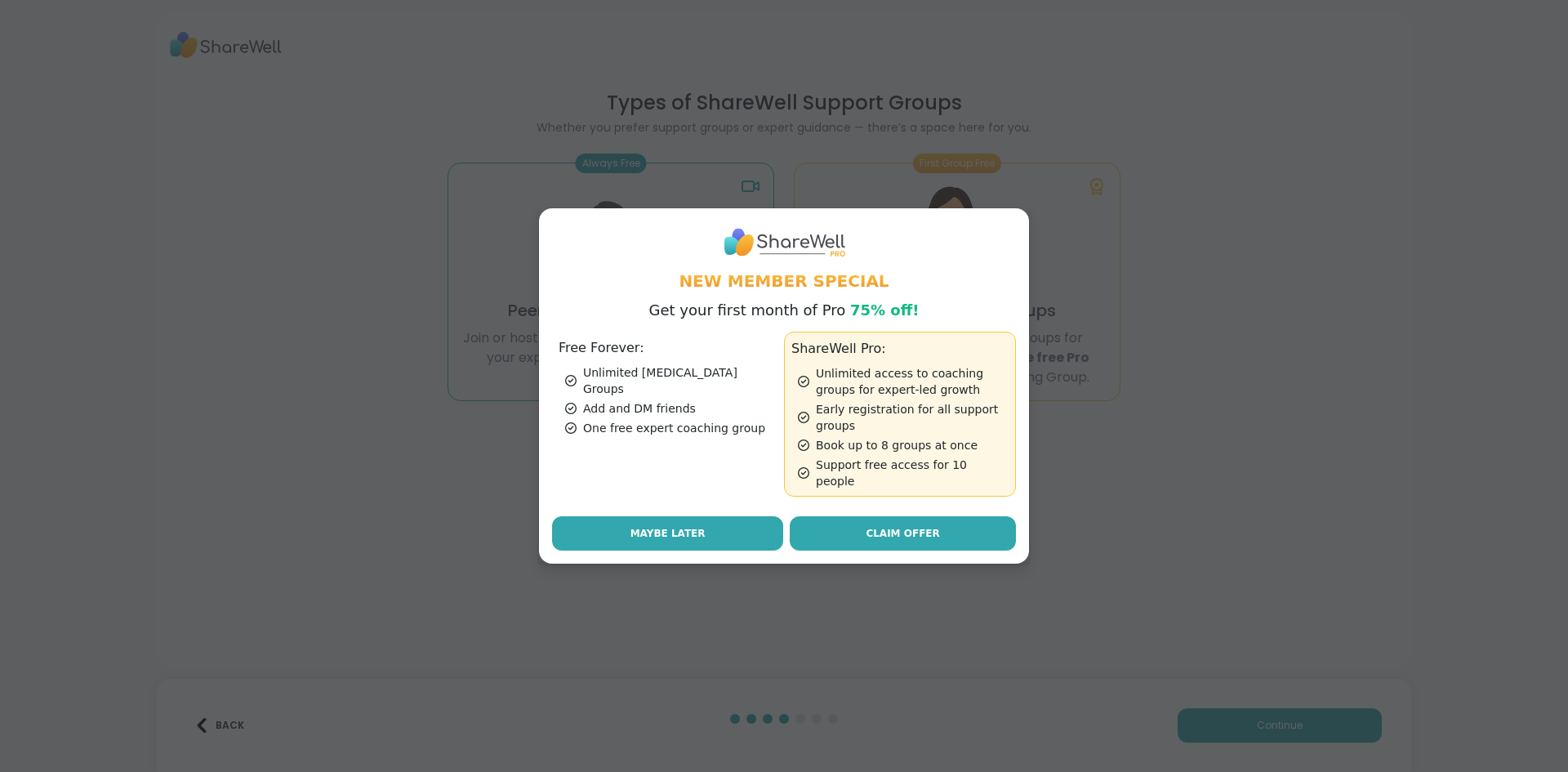
click at [690, 526] on span "Maybe Later" at bounding box center [668, 533] width 75 height 14
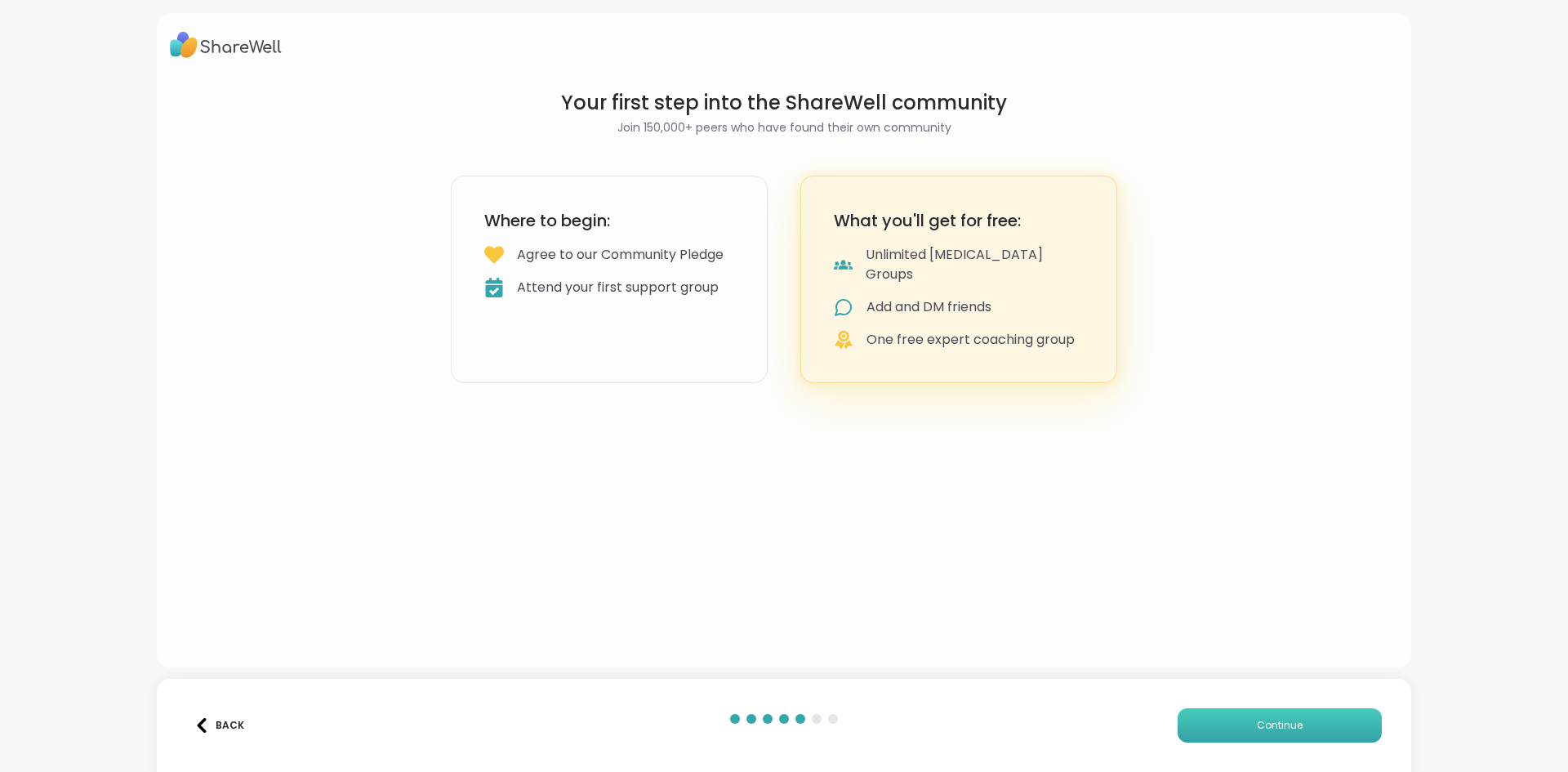
click at [1271, 710] on button "Continue" at bounding box center [1279, 725] width 204 height 34
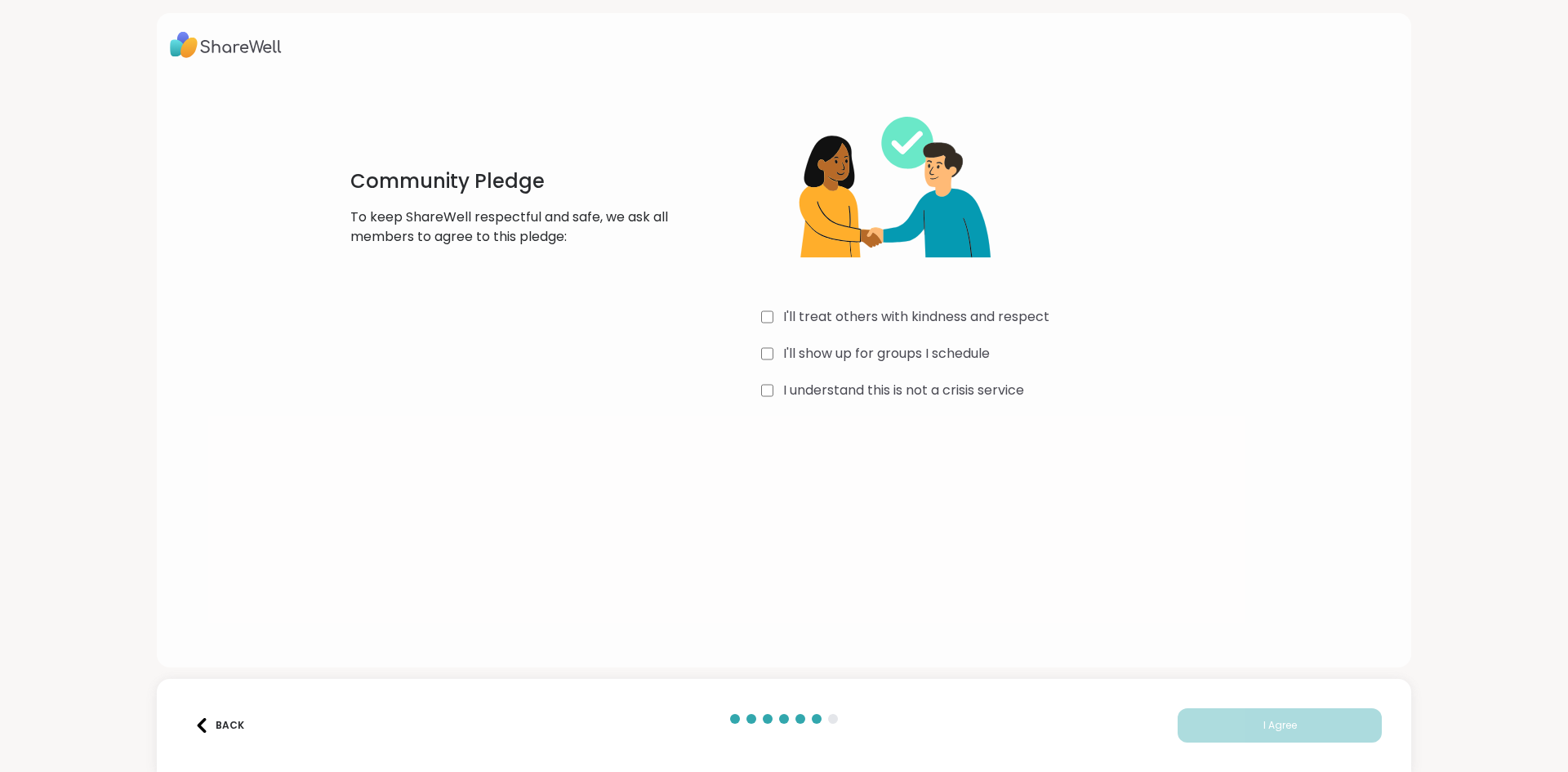
click at [750, 354] on div "Community Pledge To keep ShareWell respectful and safe, we ask all members to a…" at bounding box center [784, 246] width 934 height 314
click at [1301, 719] on button "I Agree" at bounding box center [1279, 725] width 204 height 34
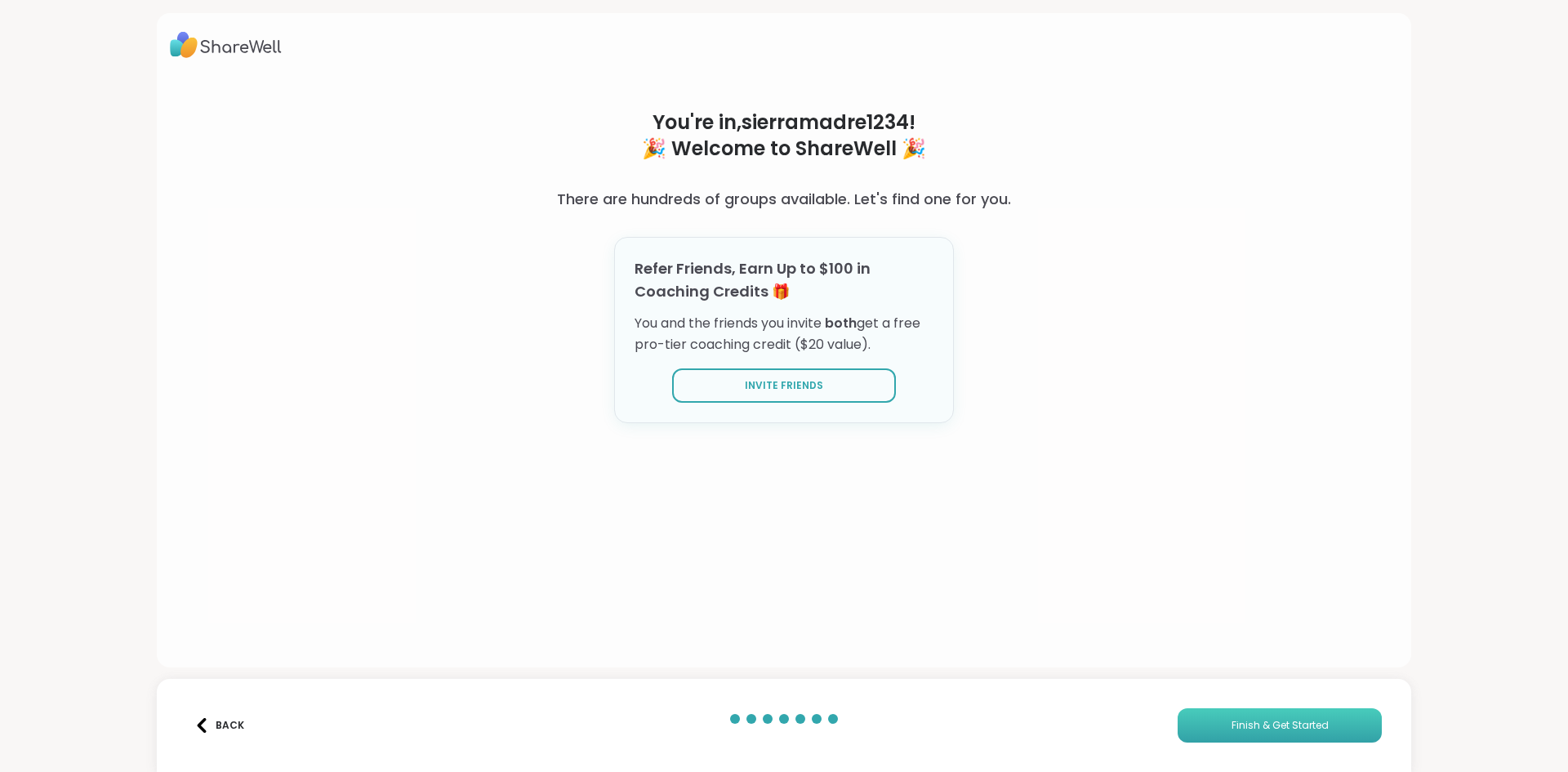
click at [1233, 712] on button "Finish & Get Started" at bounding box center [1279, 725] width 204 height 34
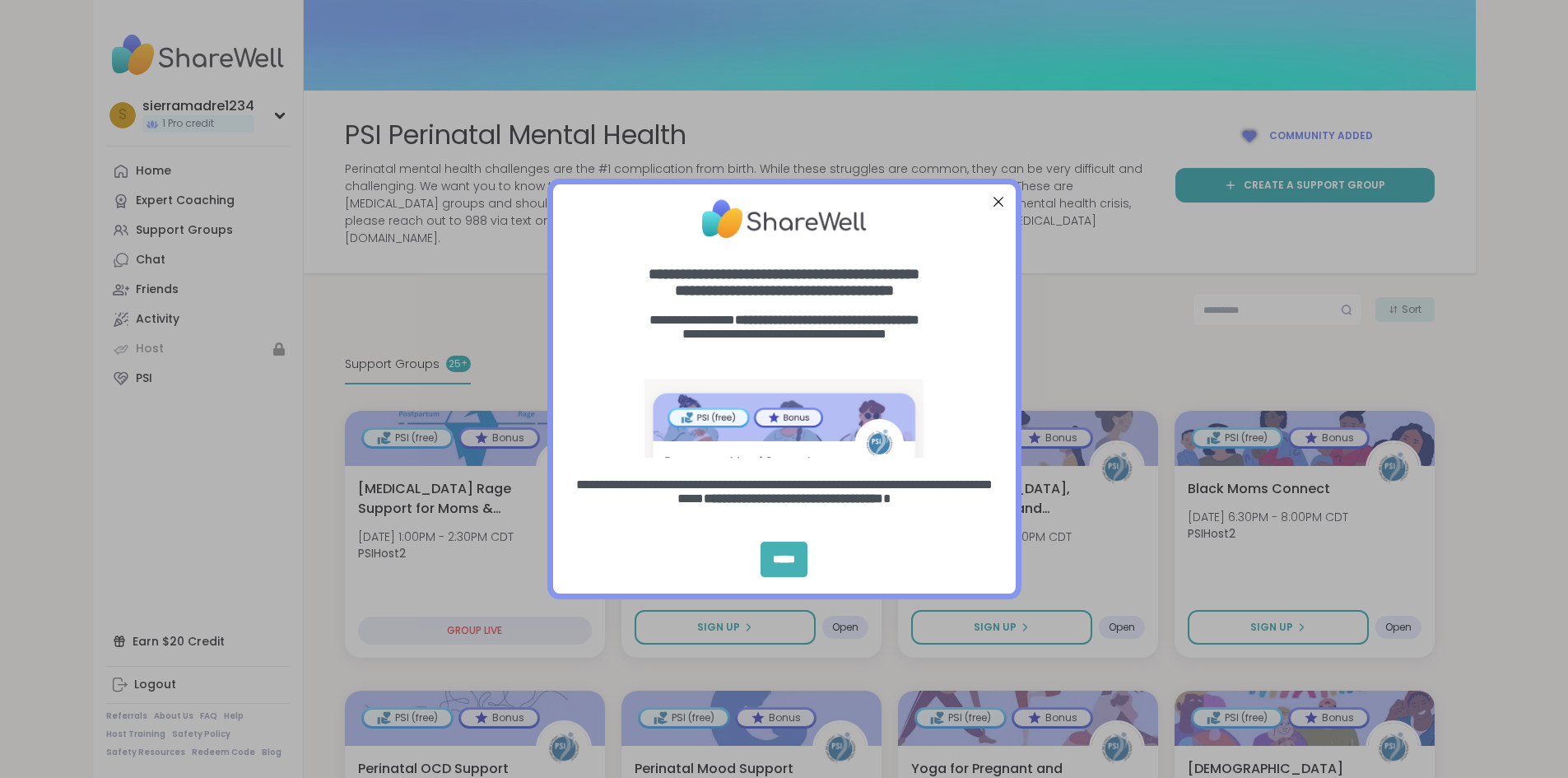
click at [784, 550] on div "*****" at bounding box center [784, 559] width 47 height 35
